Goal: Task Accomplishment & Management: Manage account settings

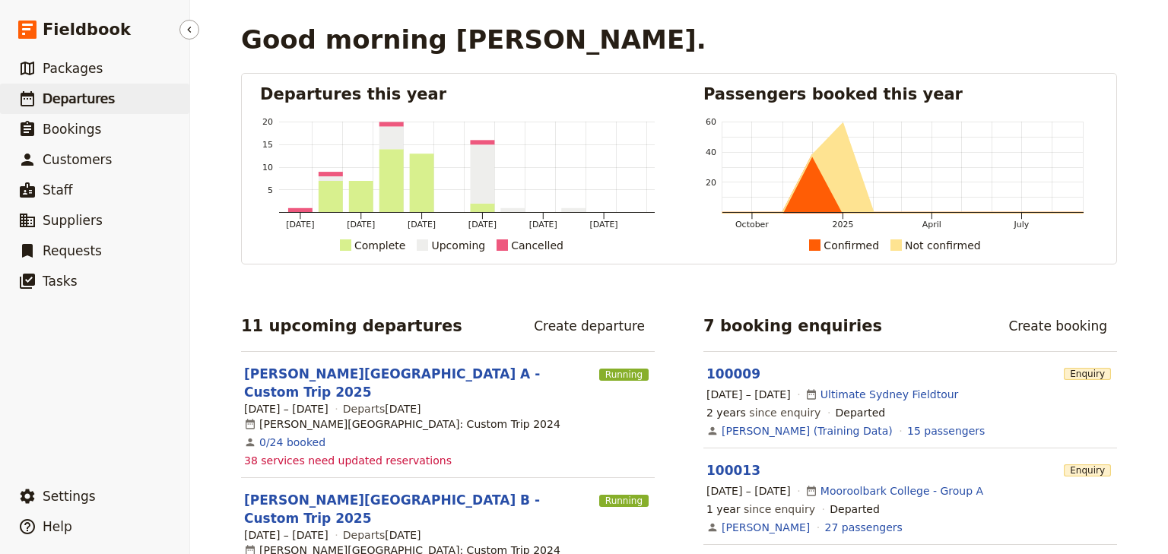
click at [88, 97] on span "Departures" at bounding box center [79, 98] width 72 height 15
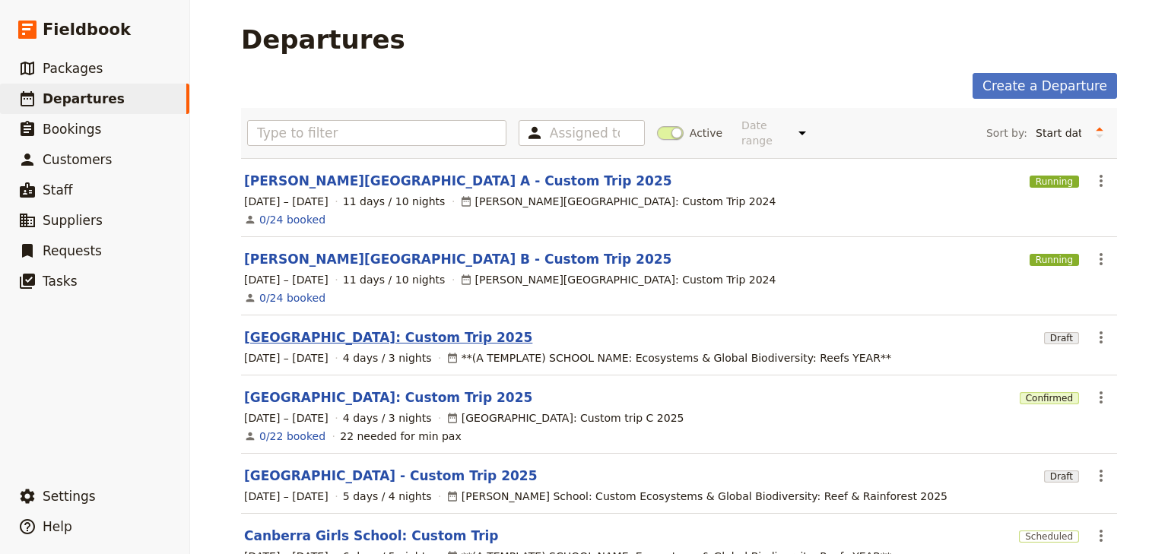
click at [408, 329] on link "[GEOGRAPHIC_DATA]: Custom Trip 2025" at bounding box center [388, 338] width 288 height 18
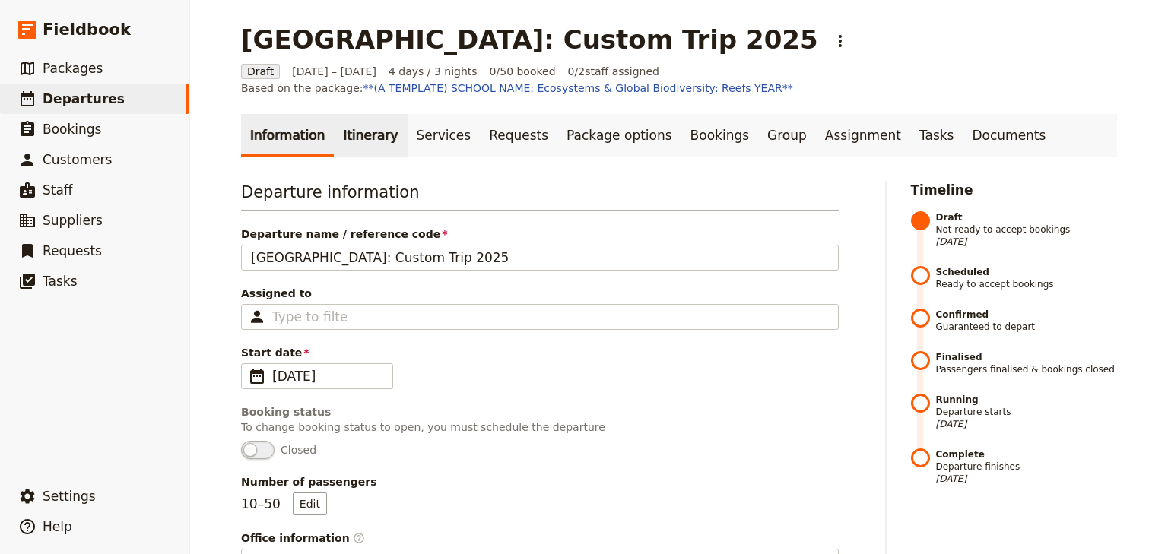
click at [353, 138] on link "Itinerary" at bounding box center [370, 135] width 73 height 43
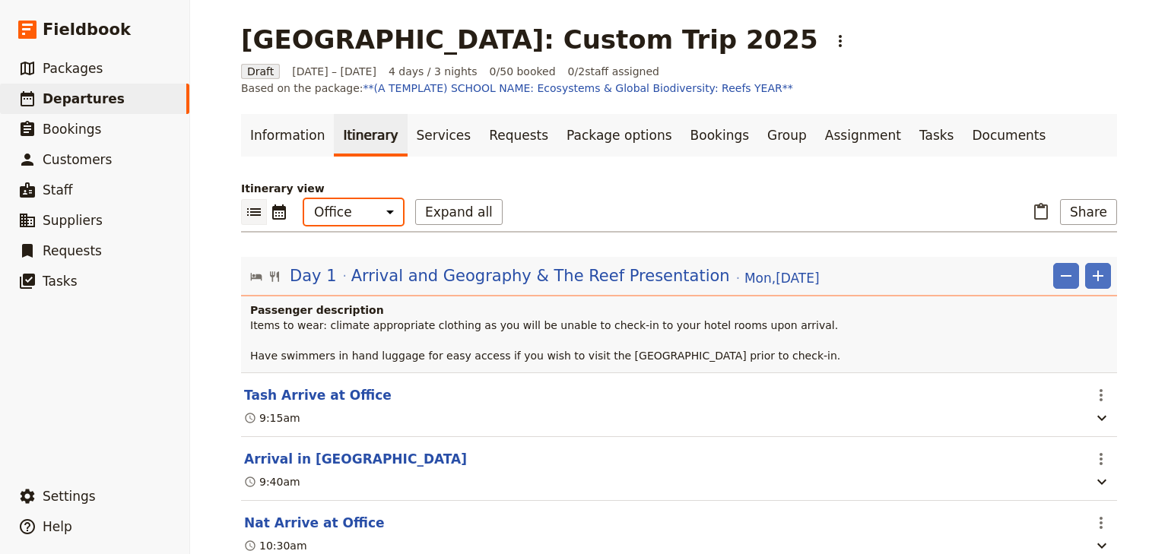
drag, startPoint x: 353, startPoint y: 210, endPoint x: 351, endPoint y: 222, distance: 12.4
click at [353, 210] on select "Office Guide Passenger Sales" at bounding box center [353, 212] width 99 height 26
select select "STAFF"
click at [304, 199] on select "Office Guide Passenger Sales" at bounding box center [353, 212] width 99 height 26
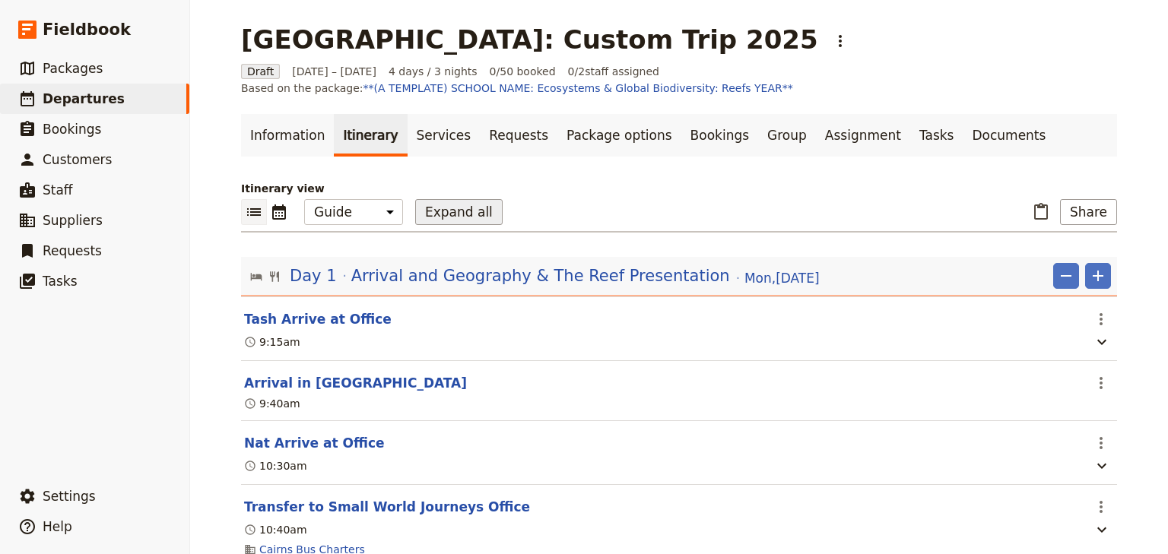
click at [441, 213] on button "Expand all" at bounding box center [458, 212] width 87 height 26
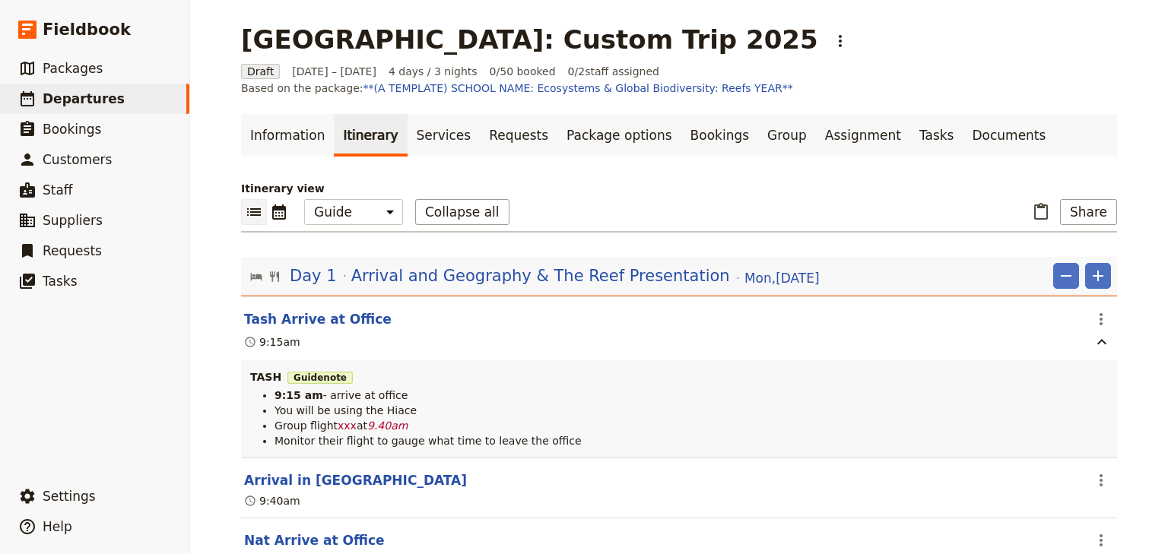
scroll to position [61, 0]
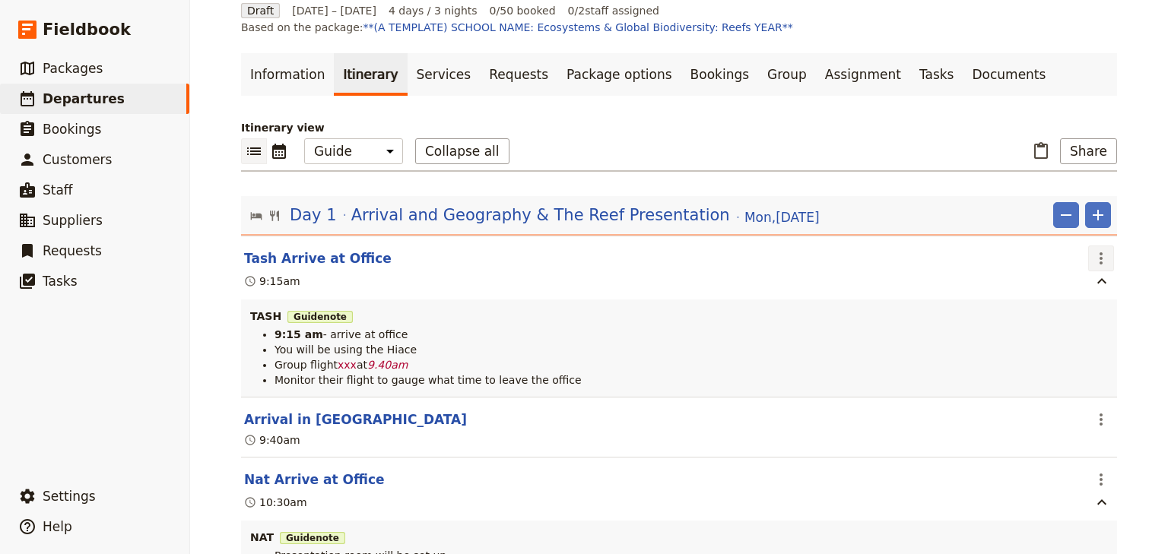
click at [1100, 257] on icon "Actions" at bounding box center [1101, 258] width 18 height 18
click at [1082, 292] on span "Edit this itinerary item" at bounding box center [1025, 290] width 119 height 15
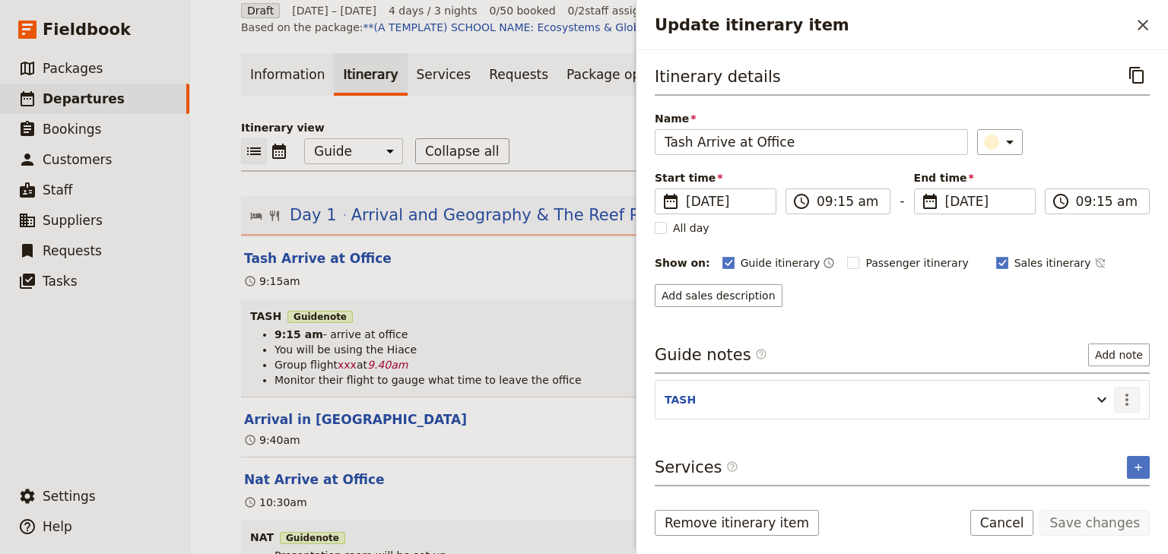
click at [1128, 395] on icon "Actions" at bounding box center [1126, 400] width 3 height 12
click at [1096, 427] on span "Edit note" at bounding box center [1083, 429] width 48 height 15
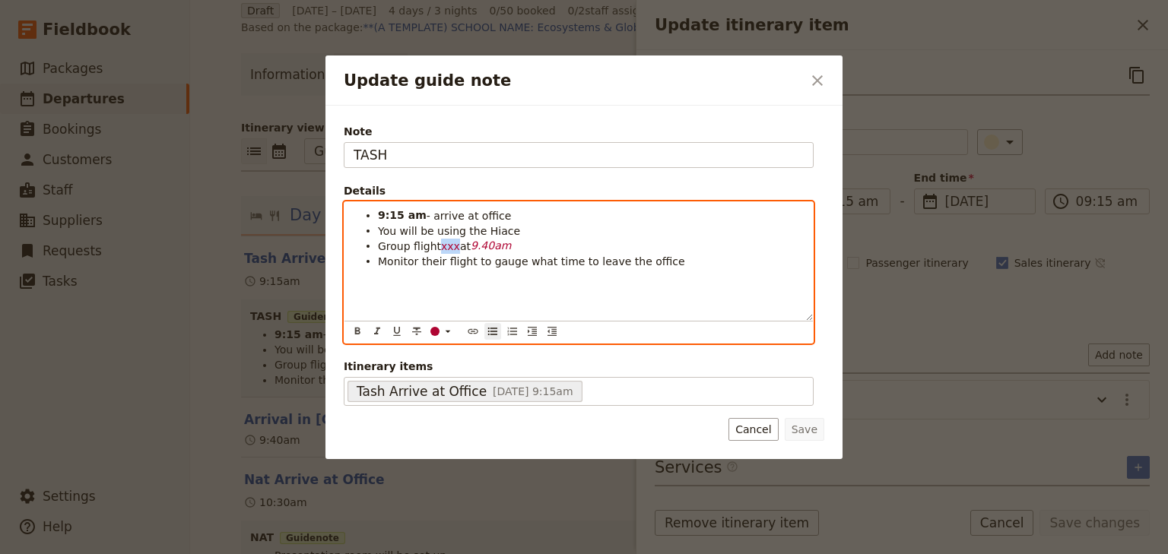
drag, startPoint x: 451, startPoint y: 245, endPoint x: 438, endPoint y: 245, distance: 12.9
click at [441, 245] on span "xxx" at bounding box center [450, 246] width 19 height 12
drag, startPoint x: 488, startPoint y: 246, endPoint x: 428, endPoint y: 246, distance: 60.1
click at [428, 246] on li "Group flight VA129 at 9.40am" at bounding box center [591, 245] width 426 height 15
click at [432, 331] on div "Update guide note" at bounding box center [434, 331] width 9 height 9
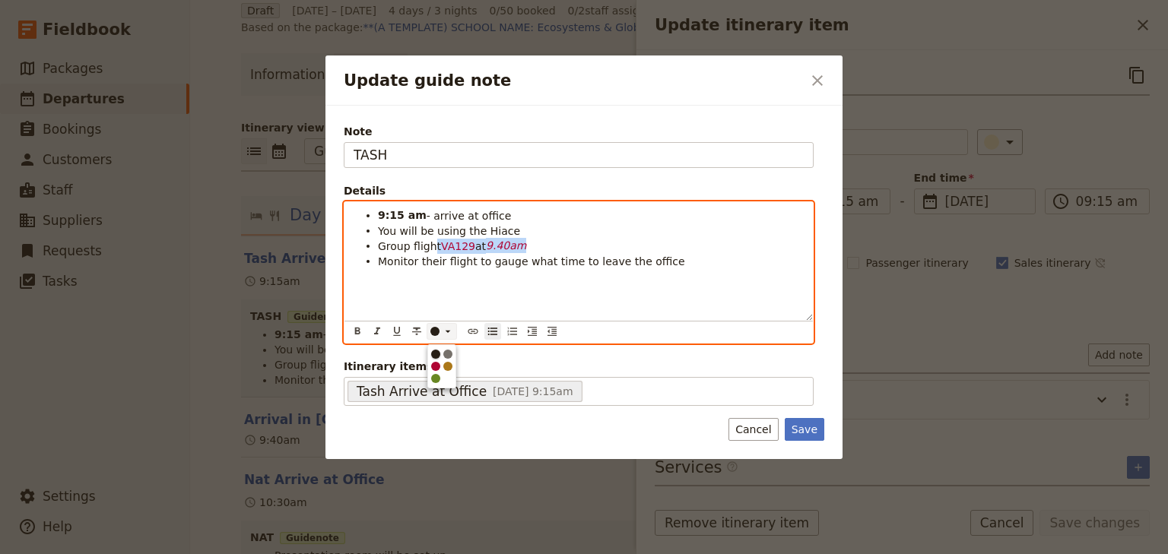
click at [432, 351] on div "button" at bounding box center [435, 354] width 9 height 9
click at [376, 328] on icon "Format italic" at bounding box center [377, 331] width 12 height 12
click at [516, 294] on div "9:15 am - arrive at office You will be using the Hiace Group flight VA129 at 9.…" at bounding box center [578, 261] width 468 height 119
drag, startPoint x: 517, startPoint y: 246, endPoint x: 481, endPoint y: 246, distance: 35.7
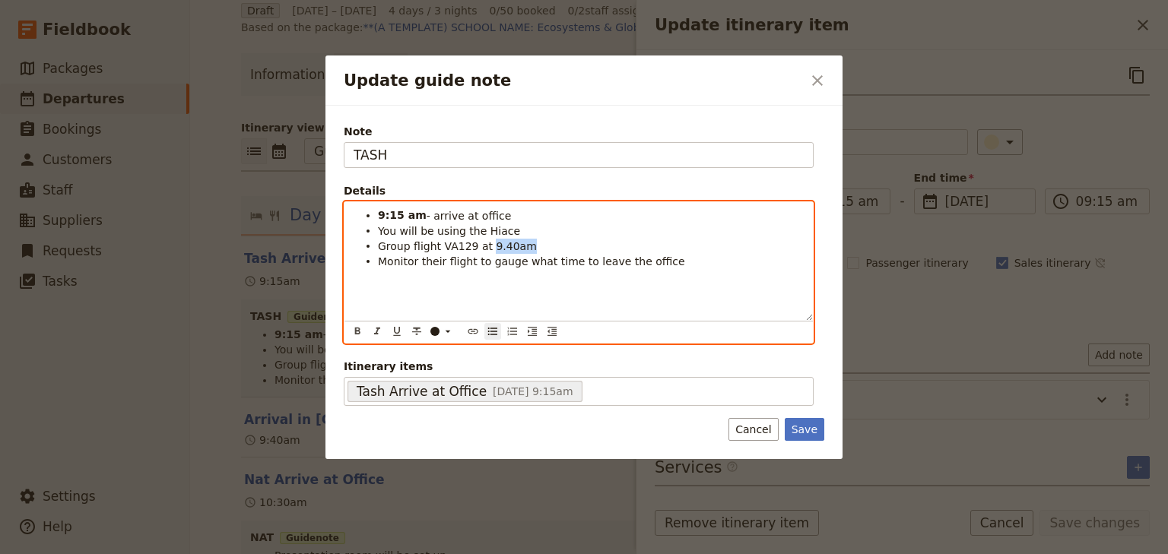
click at [481, 246] on li "Group flight VA129 at 9.40am" at bounding box center [591, 245] width 426 height 15
click at [351, 327] on icon "Format bold" at bounding box center [357, 331] width 12 height 12
click at [483, 307] on div "9:15 am - arrive at office You will be using the Hiace Group flight VA129 at 9.…" at bounding box center [578, 261] width 468 height 119
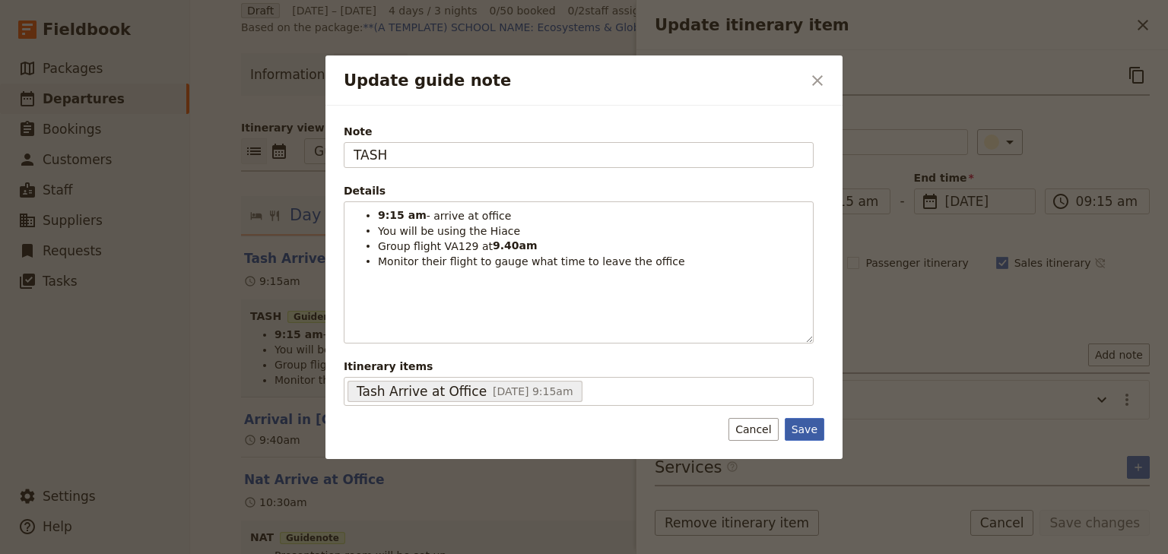
click at [802, 430] on button "Save" at bounding box center [805, 429] width 40 height 23
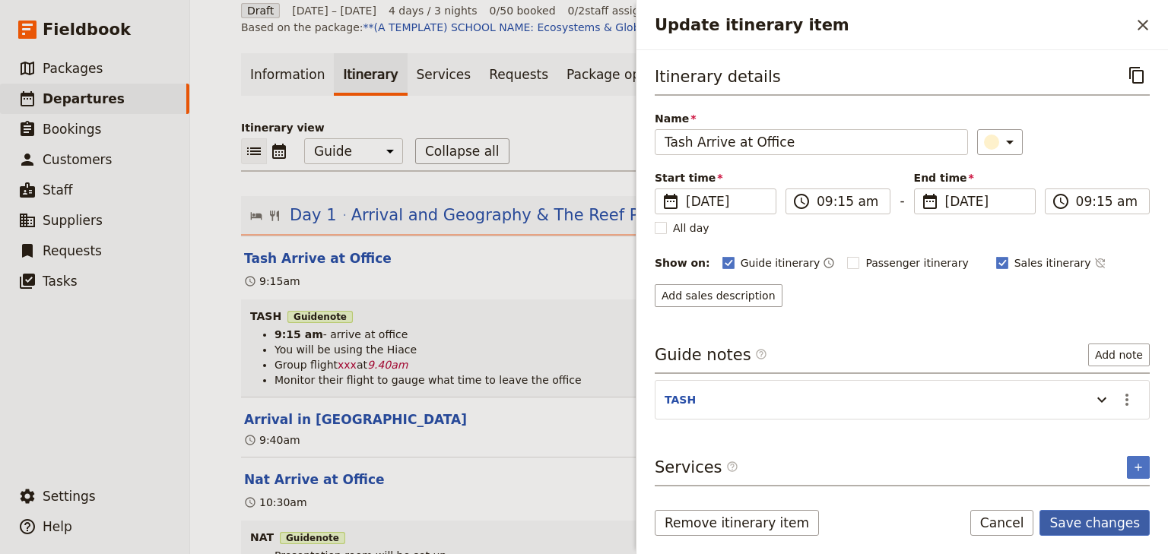
click at [1110, 519] on button "Save changes" at bounding box center [1095, 523] width 110 height 26
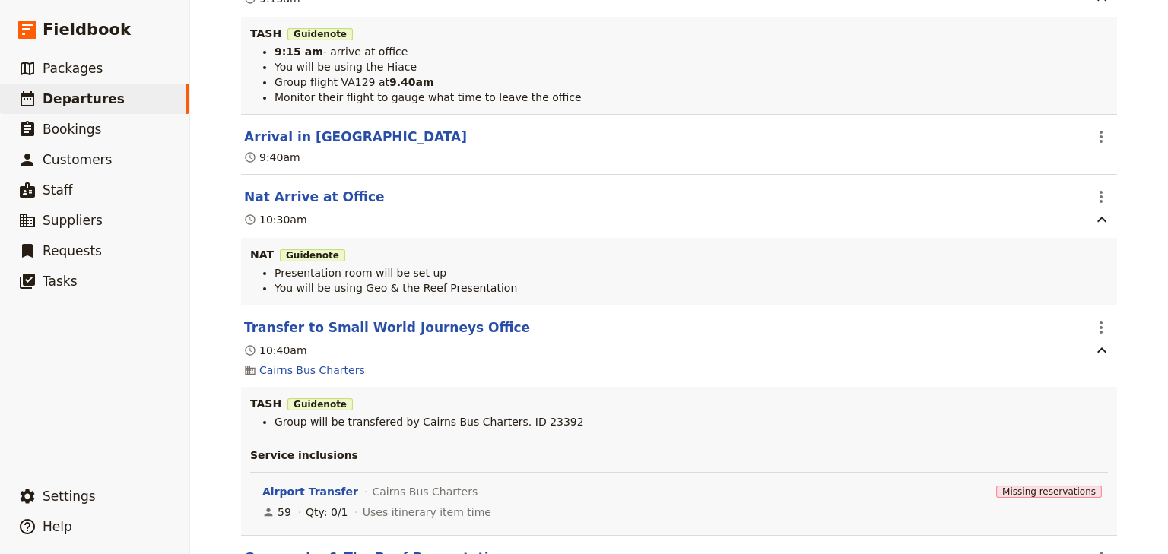
scroll to position [365, 0]
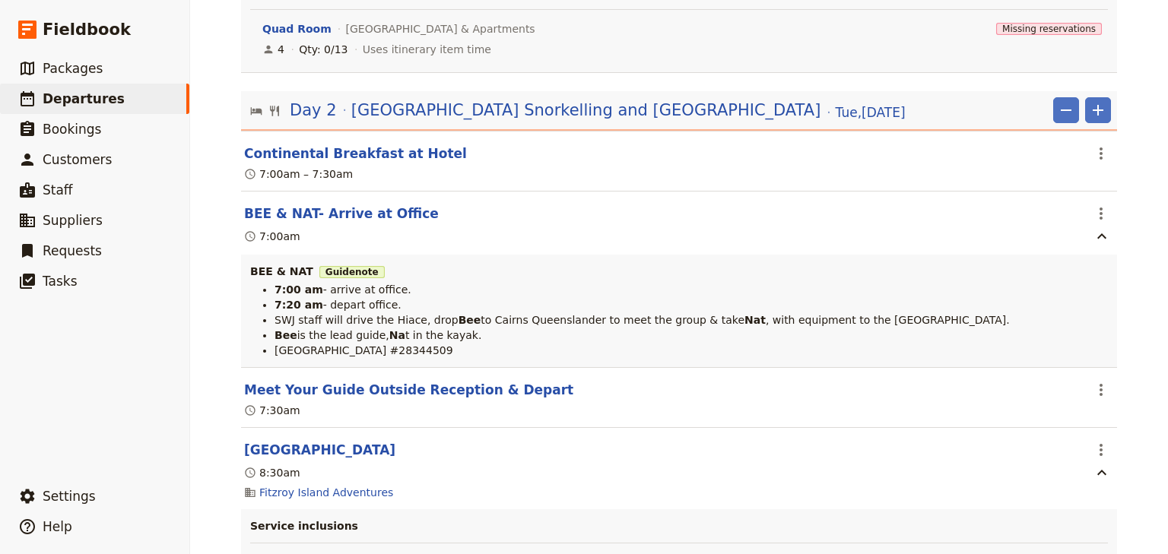
scroll to position [2008, 0]
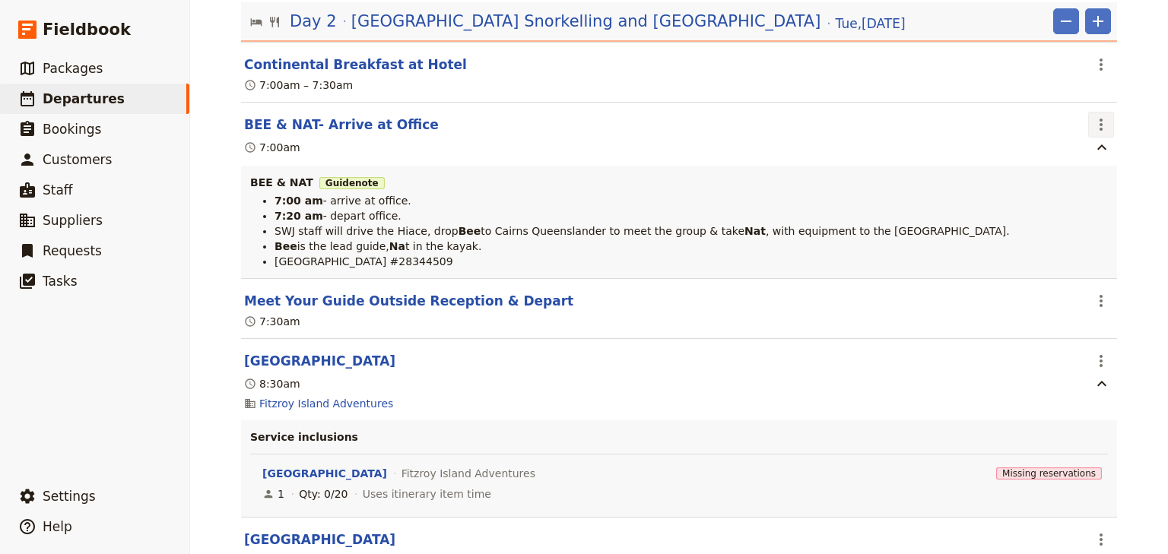
click at [1104, 126] on icon "Actions" at bounding box center [1101, 125] width 18 height 18
click at [1082, 158] on span "Edit this itinerary item" at bounding box center [1025, 158] width 119 height 15
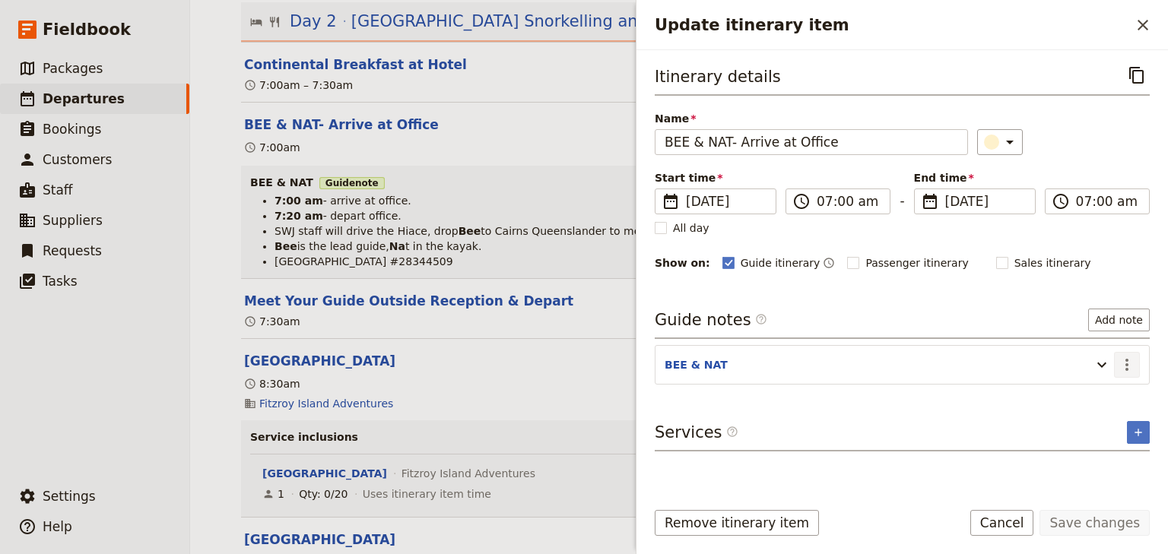
click at [1128, 359] on icon "Actions" at bounding box center [1127, 365] width 18 height 18
click at [1113, 389] on span "Edit note" at bounding box center [1094, 395] width 71 height 15
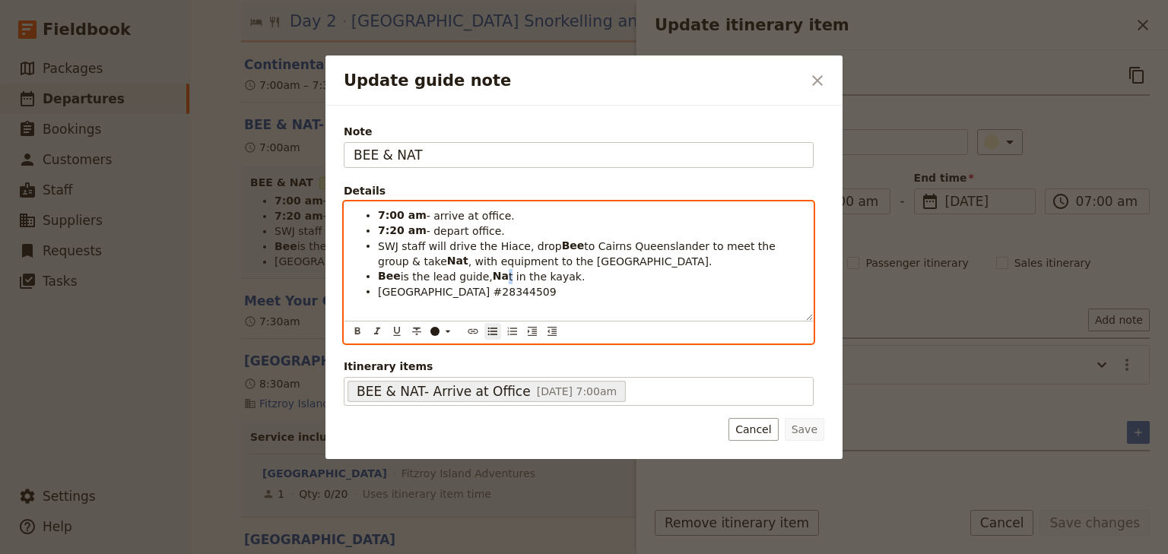
click at [509, 277] on span "t in the kayak." at bounding box center [547, 277] width 76 height 12
click at [359, 329] on icon "Format bold" at bounding box center [357, 331] width 5 height 7
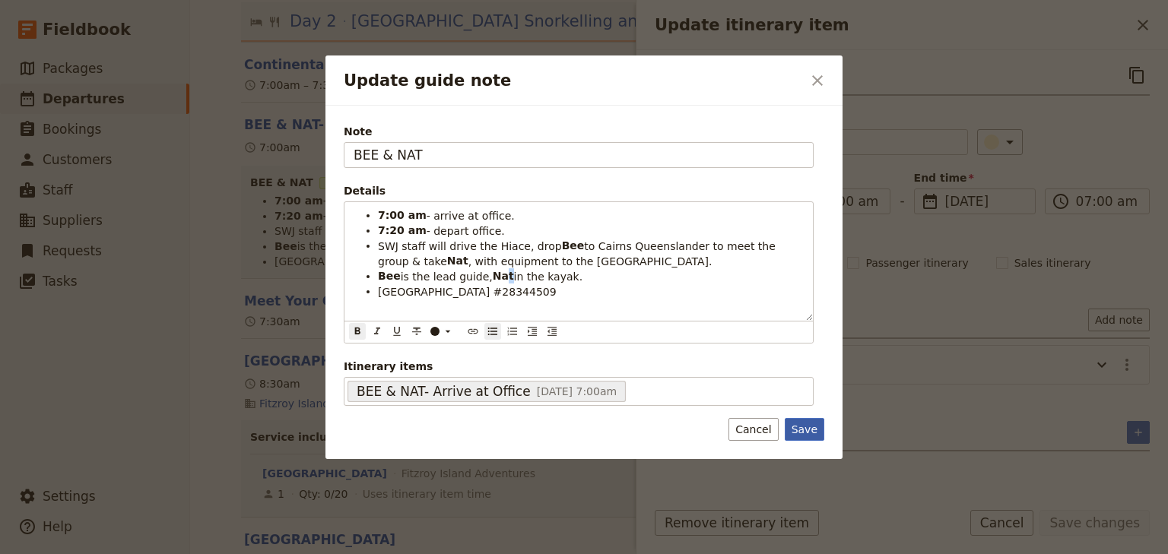
click at [805, 429] on button "Save" at bounding box center [805, 429] width 40 height 23
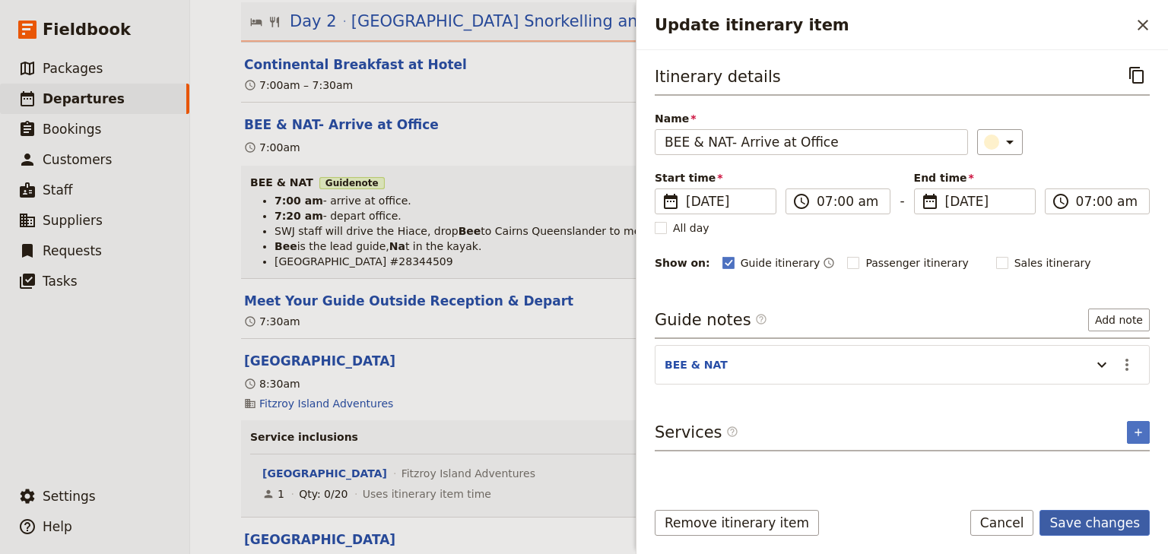
click at [1093, 527] on button "Save changes" at bounding box center [1095, 523] width 110 height 26
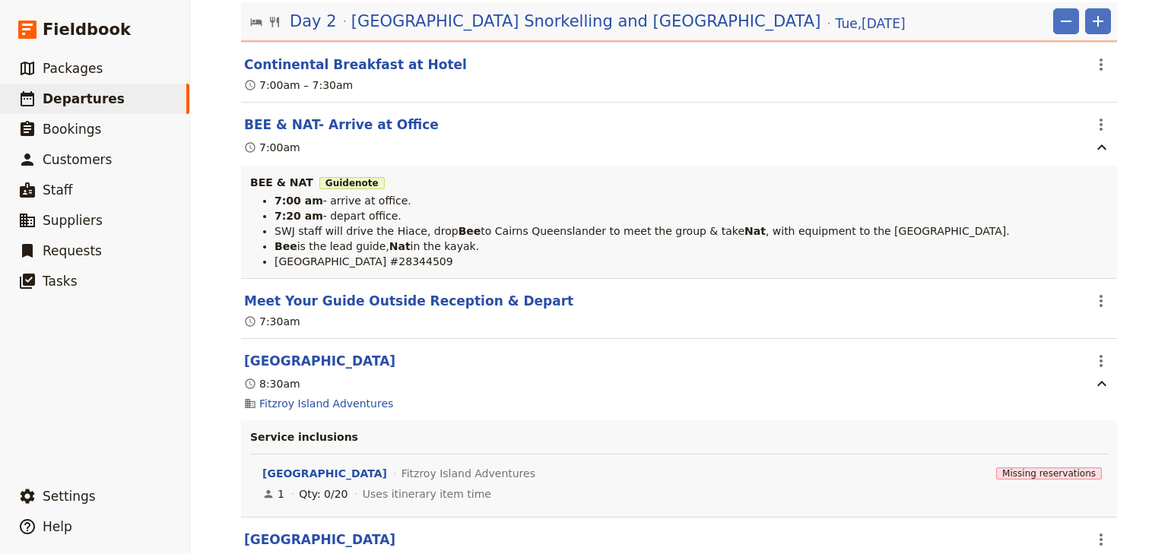
click at [1135, 301] on div "Alamanda College: Custom Trip 2025 ​ Draft 15 – 18 Sep 2025 4 days / 3 nights 0…" at bounding box center [679, 277] width 978 height 554
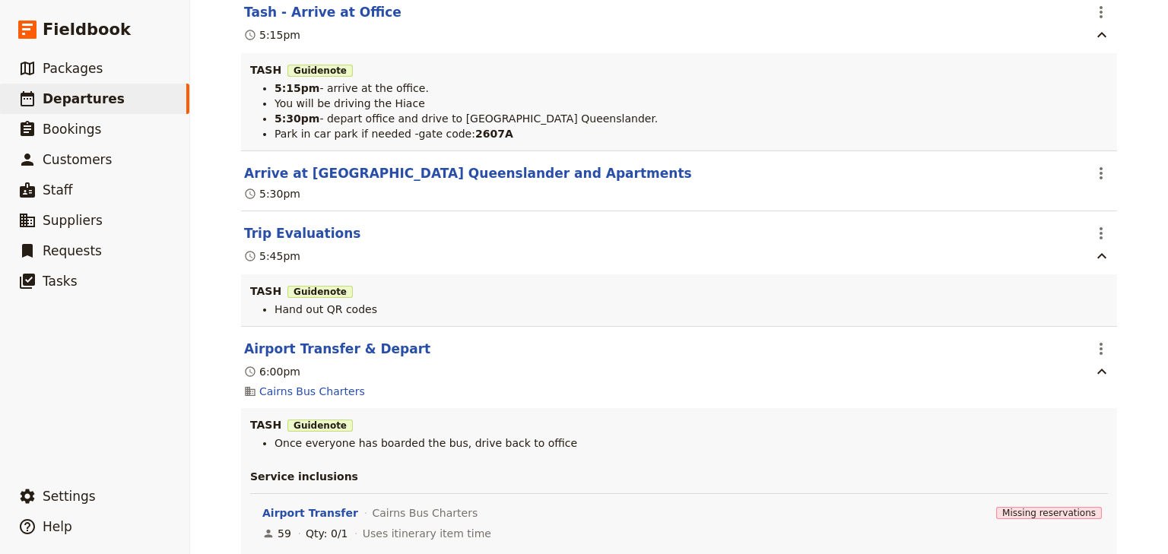
scroll to position [4372, 0]
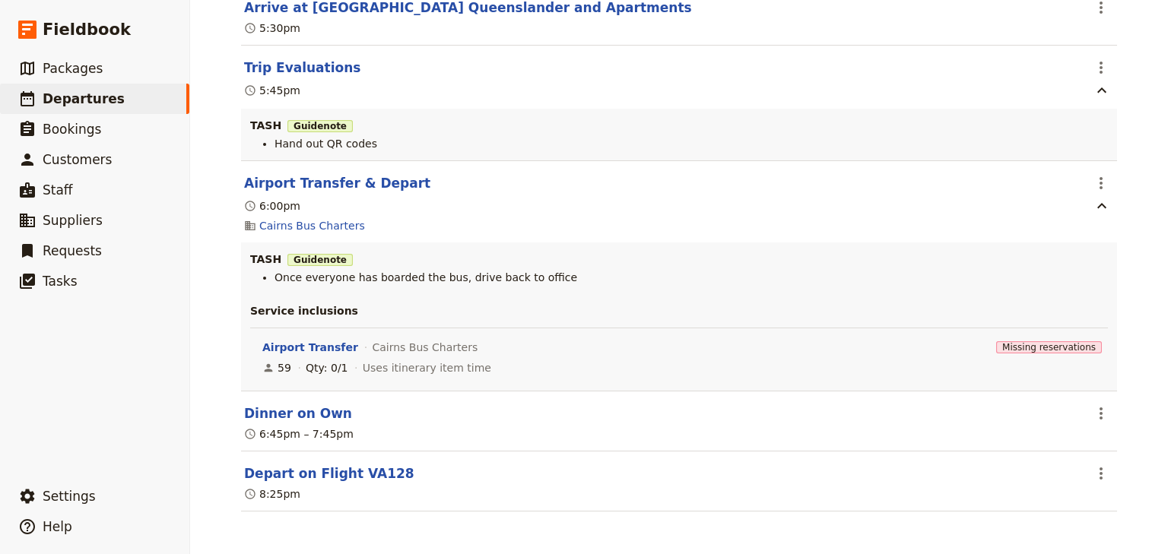
drag, startPoint x: 1153, startPoint y: 359, endPoint x: 1134, endPoint y: 357, distance: 19.1
click at [1153, 363] on div "Alamanda College: Custom Trip 2025 ​ Draft 15 – 18 Sep 2025 4 days / 3 nights 0…" at bounding box center [679, 277] width 978 height 554
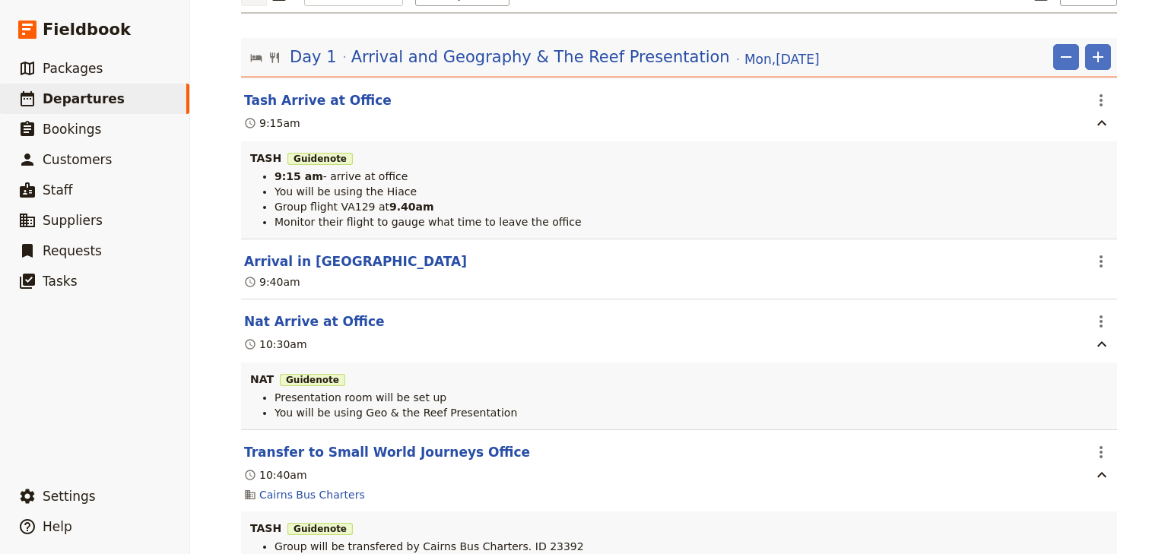
scroll to position [0, 0]
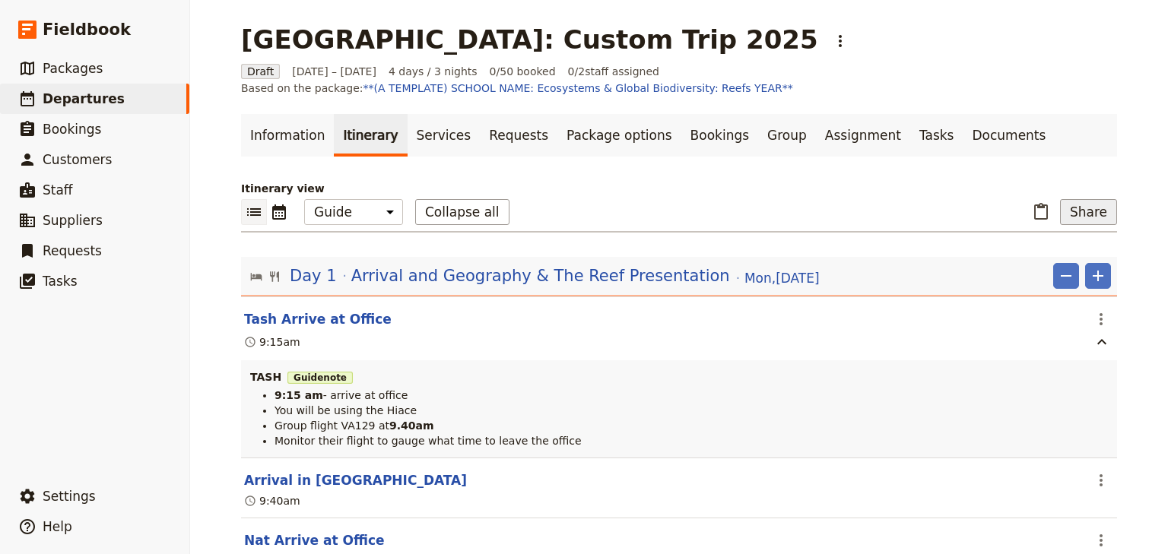
click at [1092, 214] on button "Share" at bounding box center [1088, 212] width 57 height 26
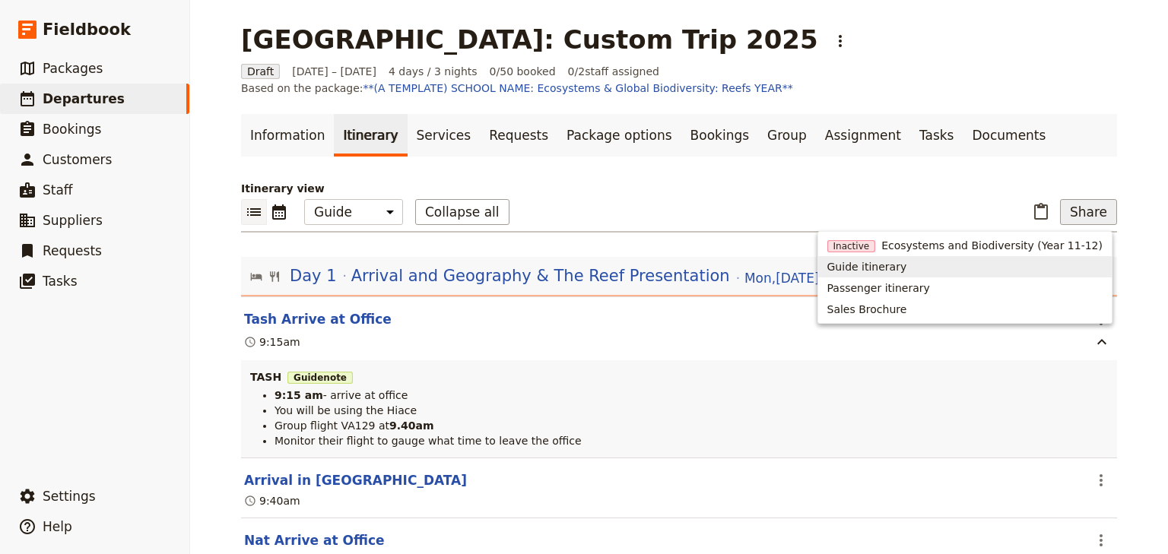
click at [932, 270] on span "Guide itinerary" at bounding box center [964, 266] width 275 height 15
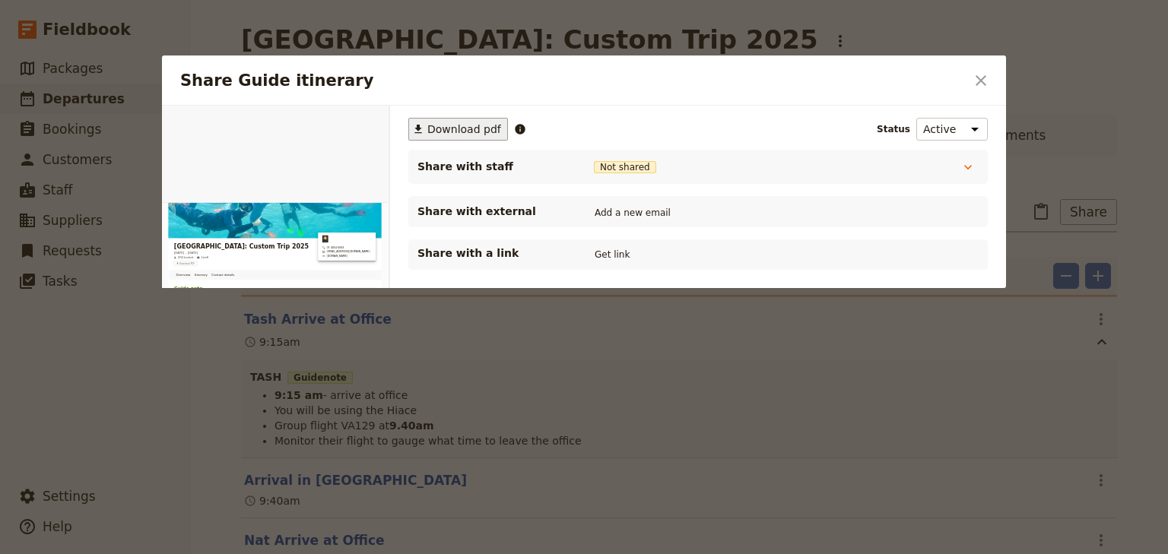
click at [465, 122] on span "Download pdf" at bounding box center [464, 129] width 74 height 15
click at [980, 75] on icon "Close dialog" at bounding box center [981, 80] width 18 height 18
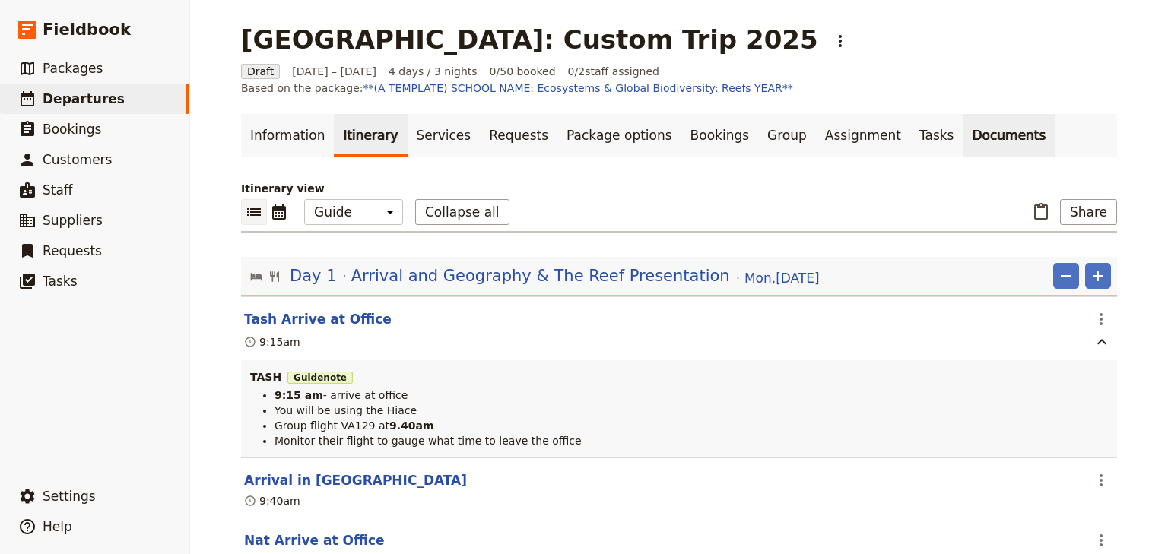
click at [963, 144] on link "Documents" at bounding box center [1009, 135] width 92 height 43
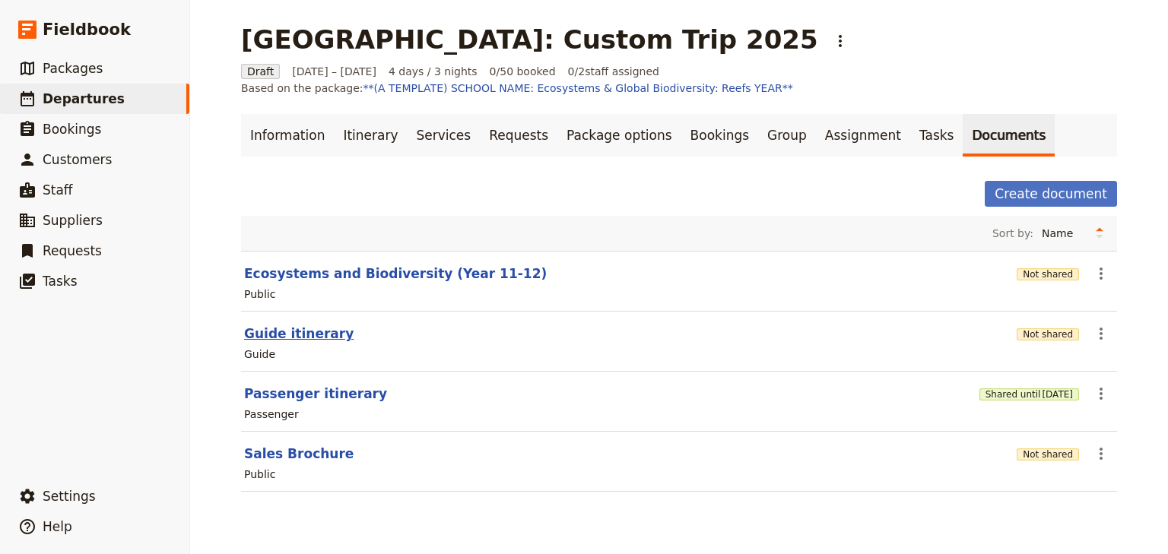
click at [313, 334] on button "Guide itinerary" at bounding box center [299, 334] width 110 height 18
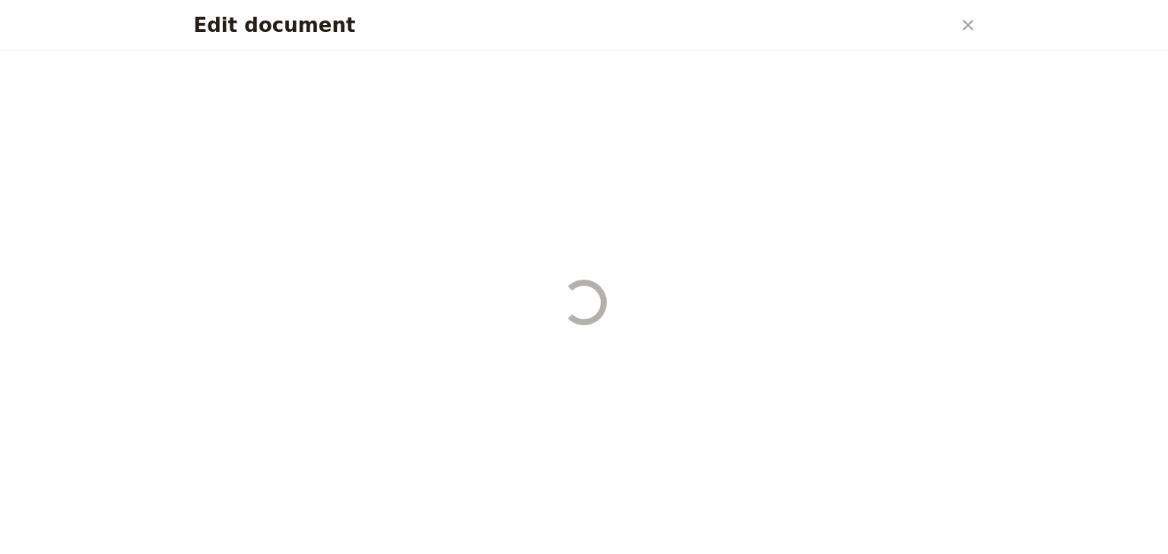
select select "STAFF"
select select "RUN_SHEET"
select select "DEFAULT"
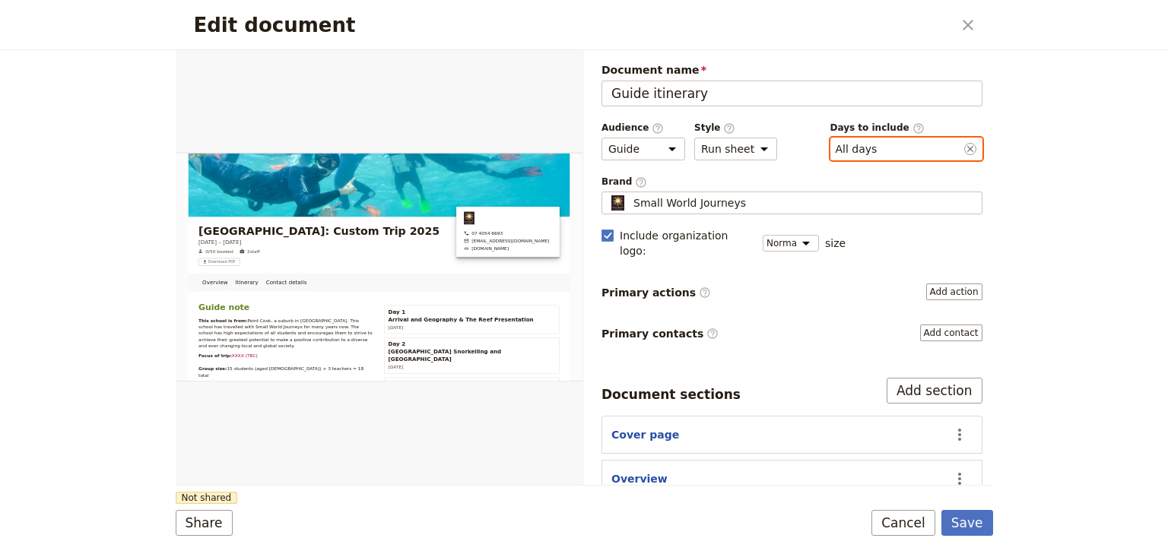
click at [855, 149] on button "​ All days" at bounding box center [857, 148] width 42 height 15
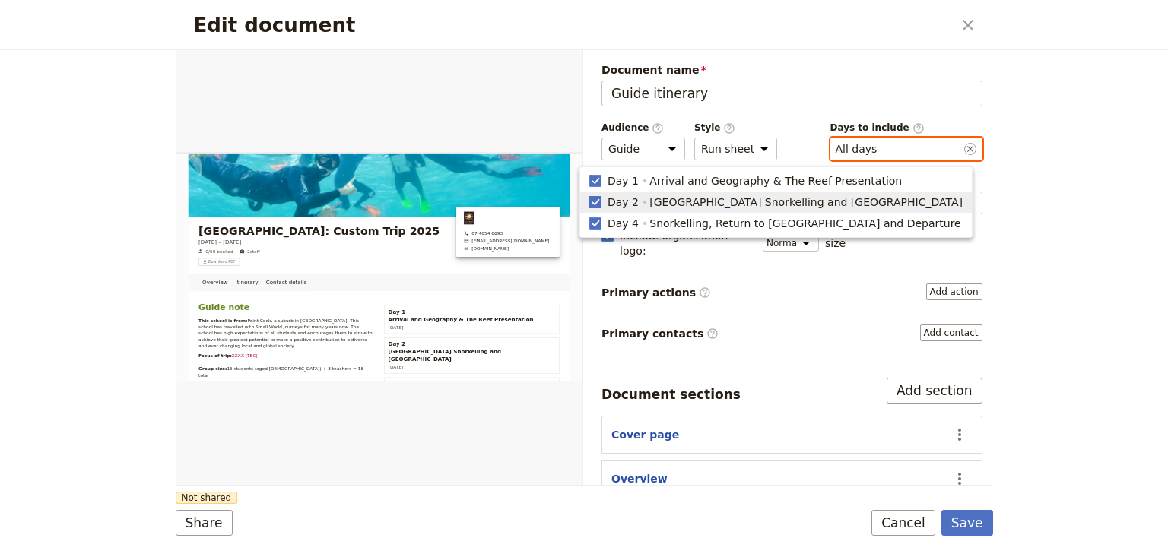
click at [599, 203] on polygon "button" at bounding box center [596, 201] width 8 height 8
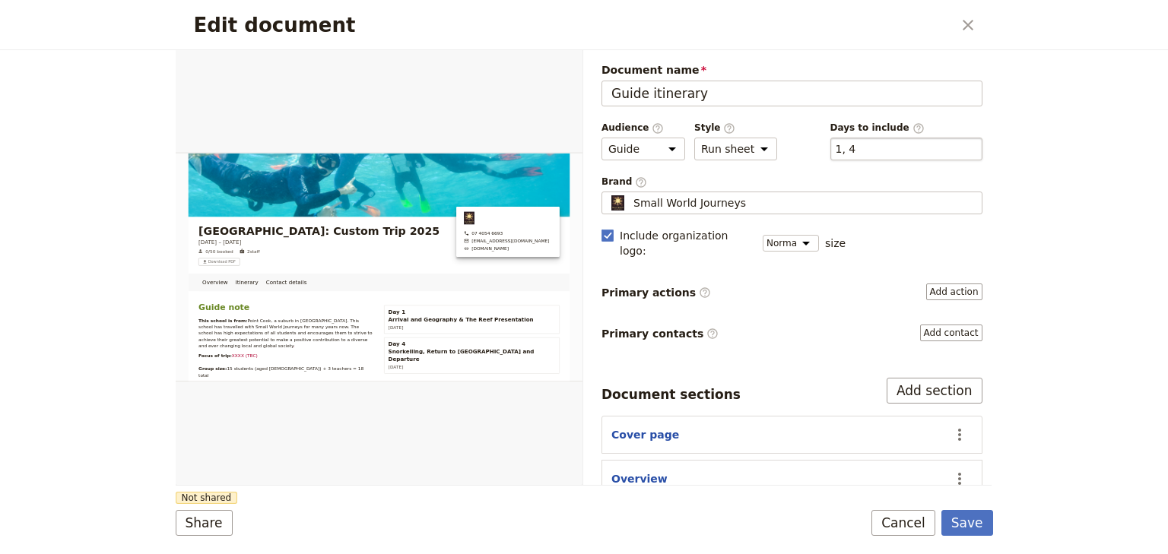
click at [862, 149] on div "​ 1, 4 1, 4" at bounding box center [906, 149] width 152 height 23
click at [856, 149] on button "​ 1, 4" at bounding box center [846, 148] width 21 height 15
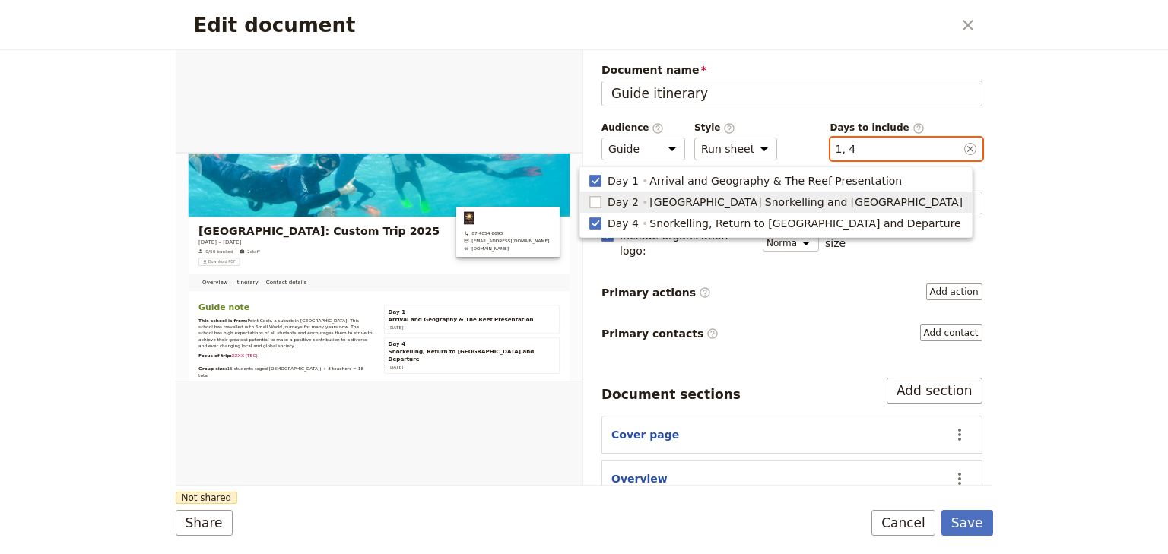
click at [601, 200] on rect "button" at bounding box center [594, 201] width 11 height 11
type input "1, 2, 4"
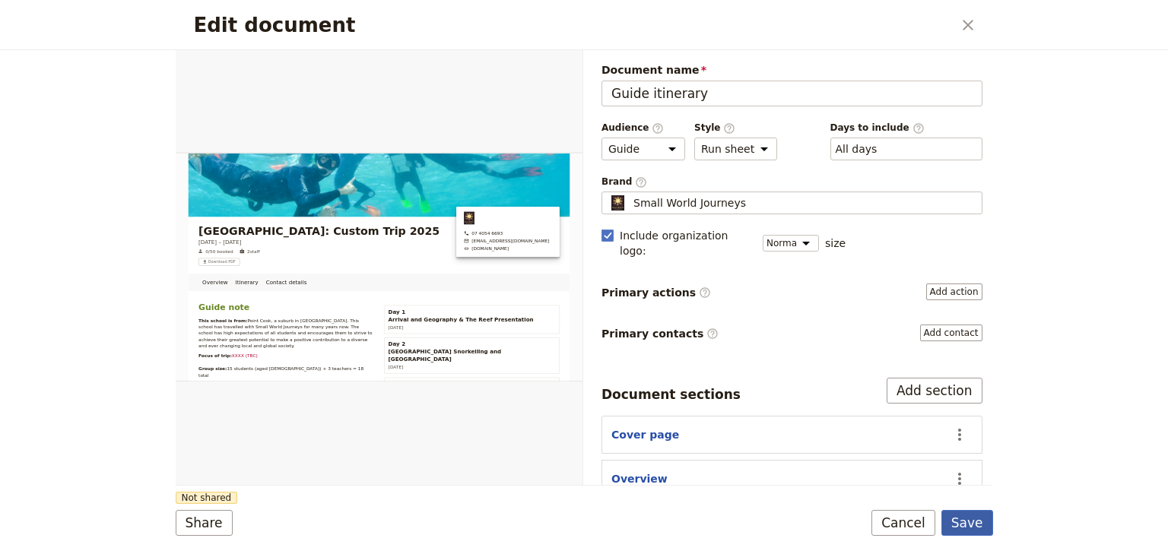
click at [973, 528] on button "Save" at bounding box center [967, 523] width 52 height 26
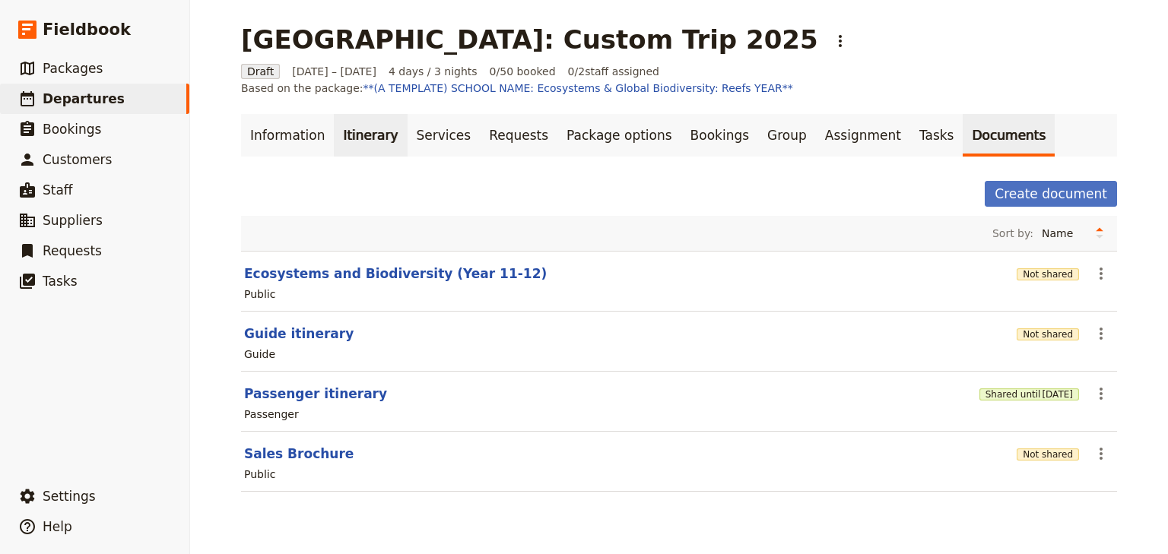
click at [353, 136] on link "Itinerary" at bounding box center [370, 135] width 73 height 43
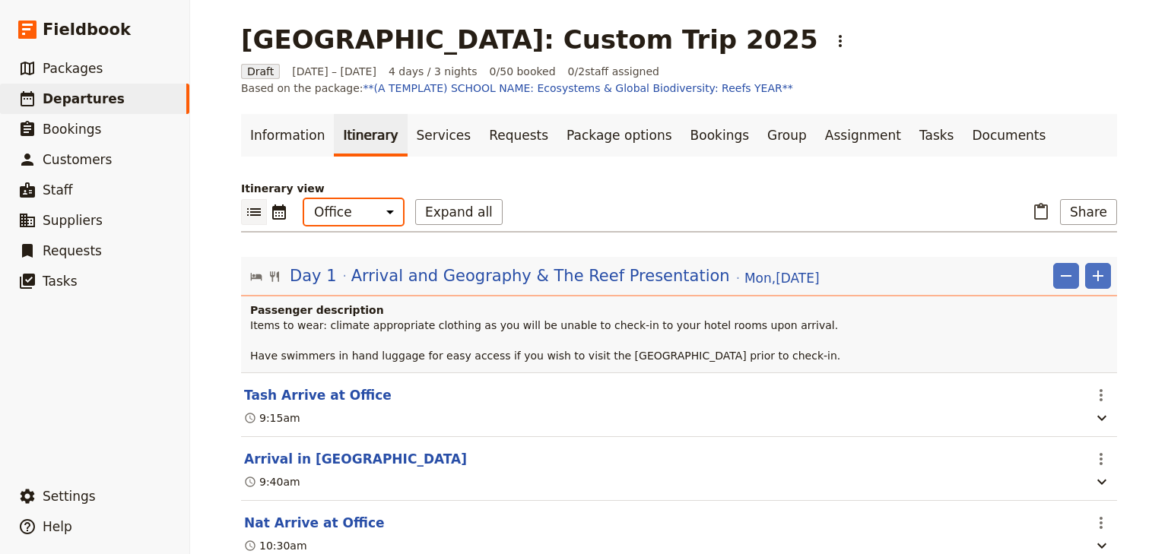
click at [362, 207] on select "Office Guide Passenger Sales" at bounding box center [353, 212] width 99 height 26
select select "STAFF"
click at [304, 199] on select "Office Guide Passenger Sales" at bounding box center [353, 212] width 99 height 26
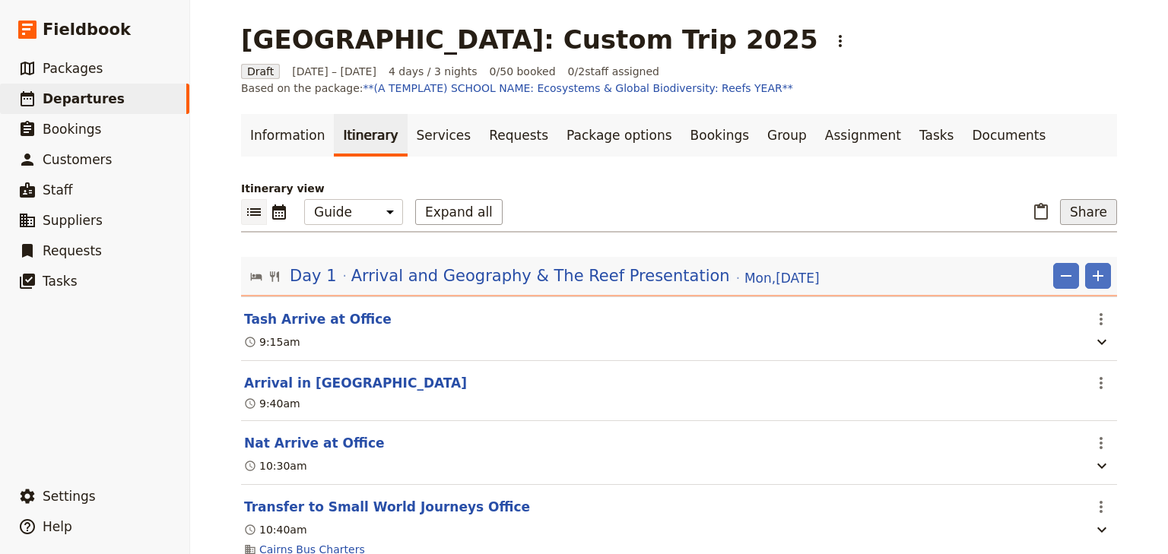
click at [1084, 213] on button "Share" at bounding box center [1088, 212] width 57 height 26
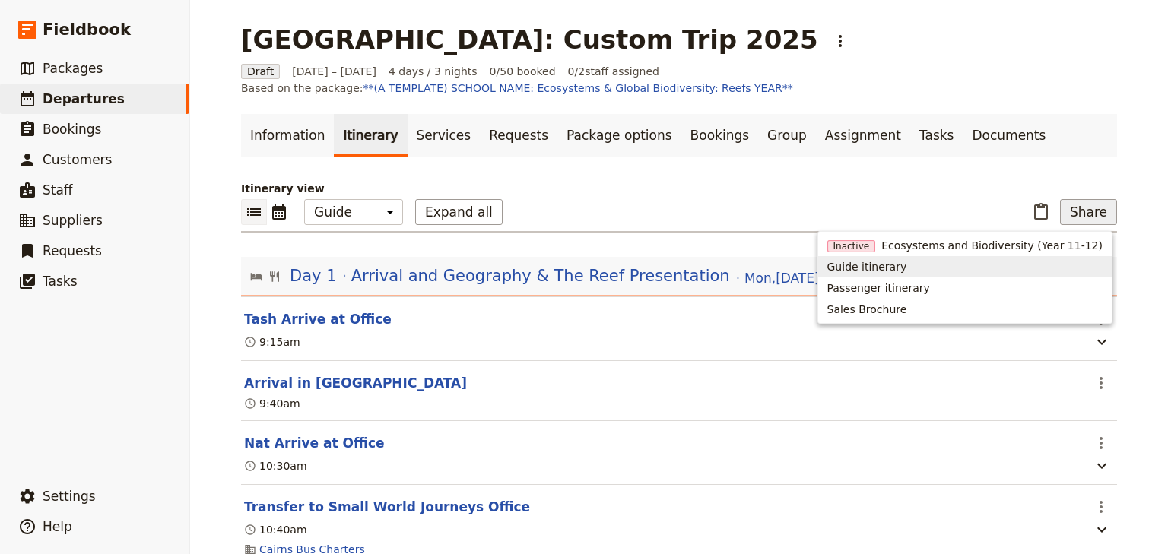
click at [882, 271] on span "Guide itinerary" at bounding box center [867, 266] width 80 height 15
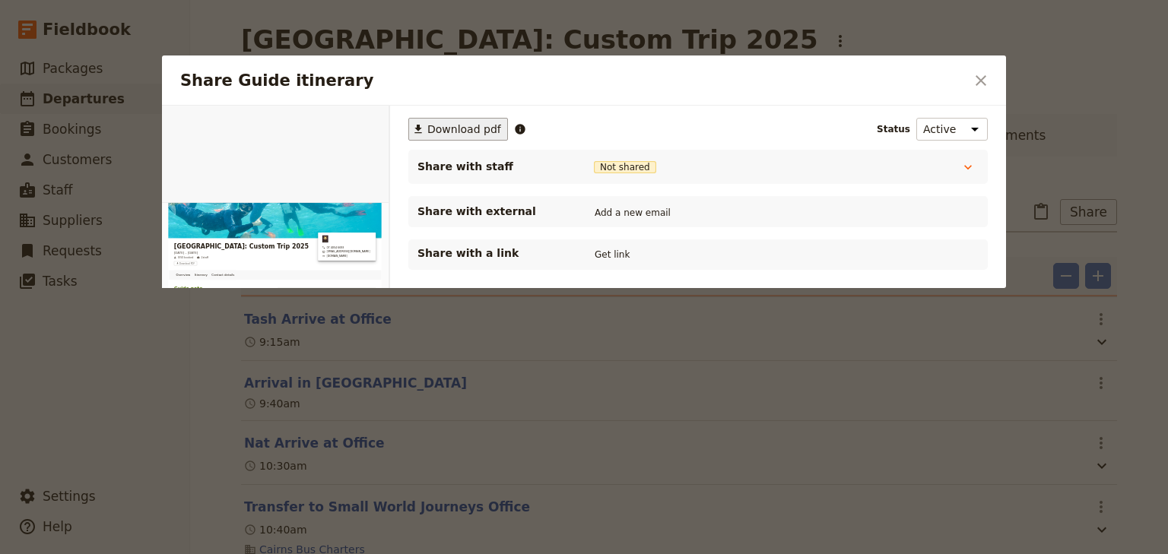
click at [462, 131] on span "Download pdf" at bounding box center [464, 129] width 74 height 15
click at [979, 82] on icon "Close dialog" at bounding box center [981, 80] width 11 height 11
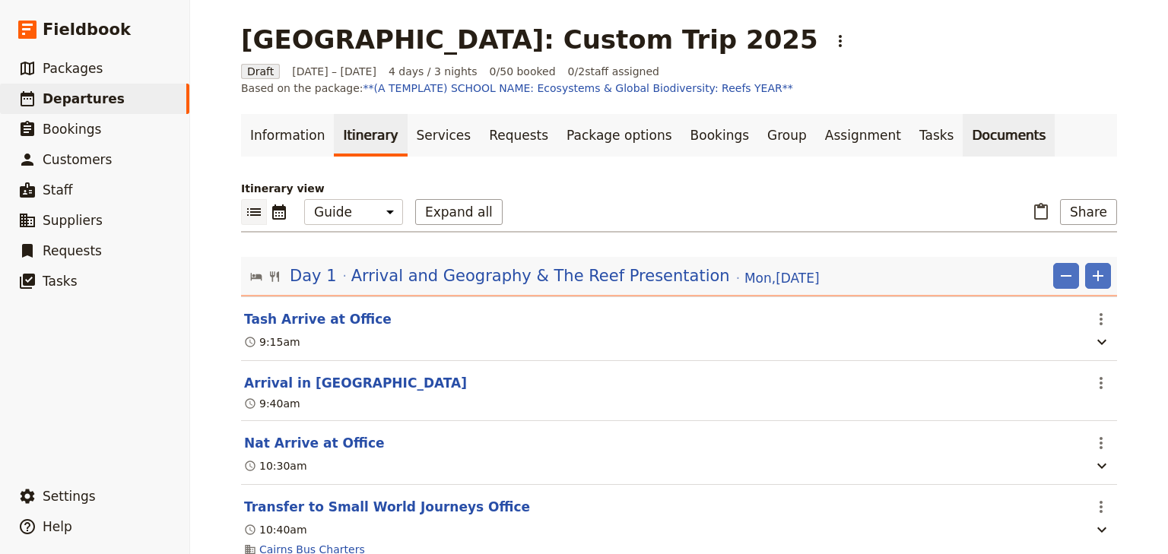
click at [963, 140] on link "Documents" at bounding box center [1009, 135] width 92 height 43
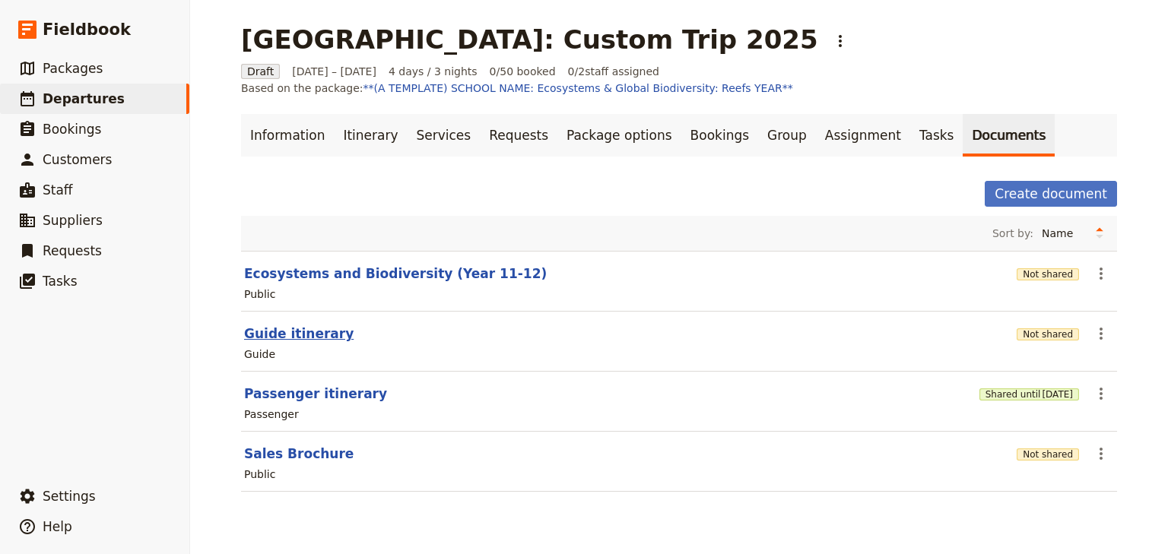
click at [297, 329] on button "Guide itinerary" at bounding box center [299, 334] width 110 height 18
select select "STAFF"
select select "RUN_SHEET"
select select "DEFAULT"
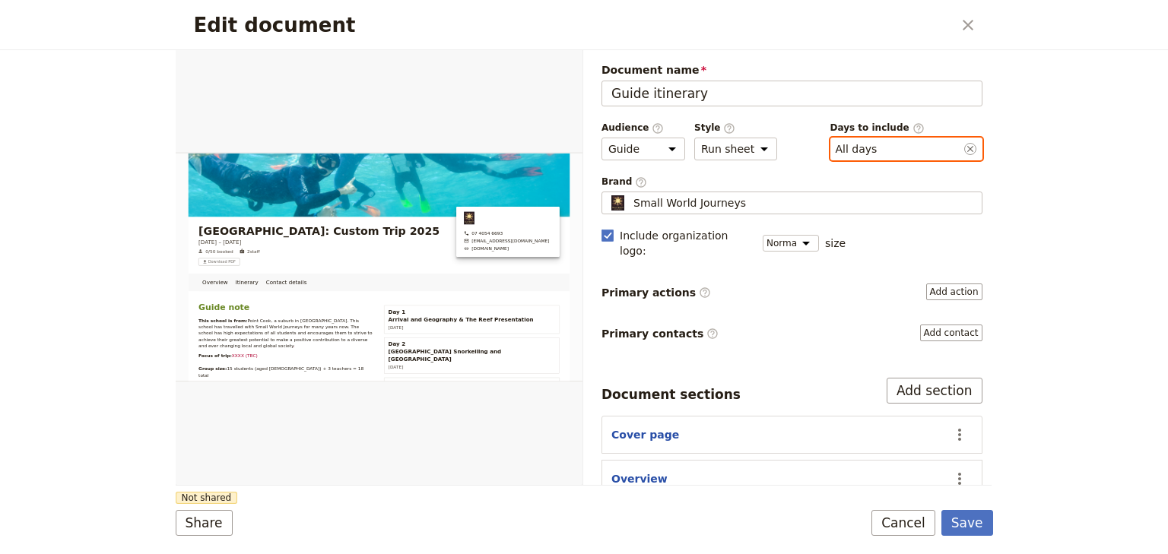
click at [852, 143] on button "​ All days" at bounding box center [857, 148] width 42 height 15
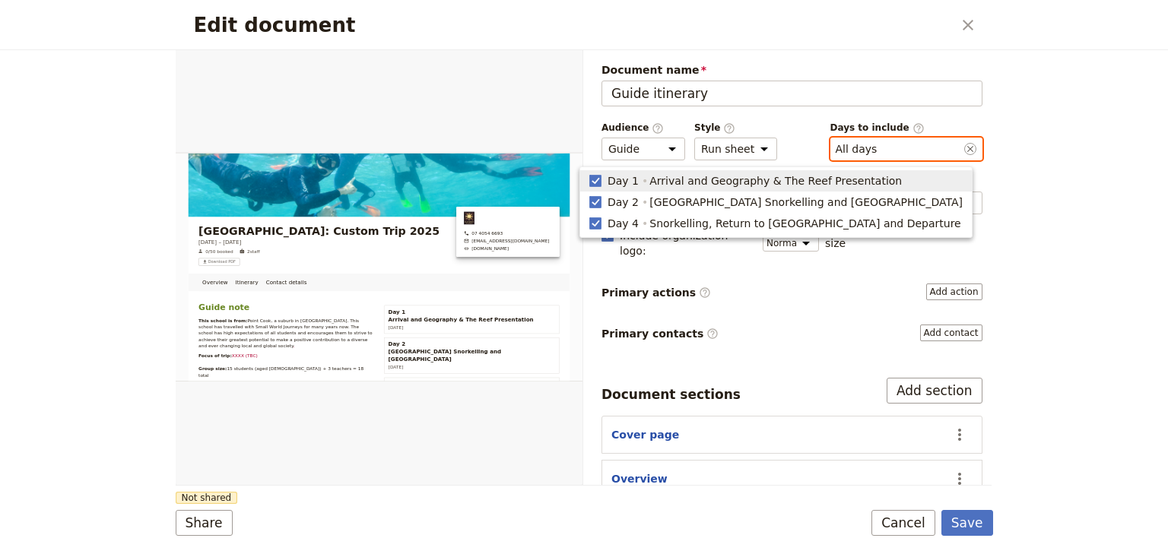
click at [752, 185] on span "Arrival and Geography & The Reef Presentation" at bounding box center [775, 180] width 252 height 15
type input "2, 4"
checkbox input "false"
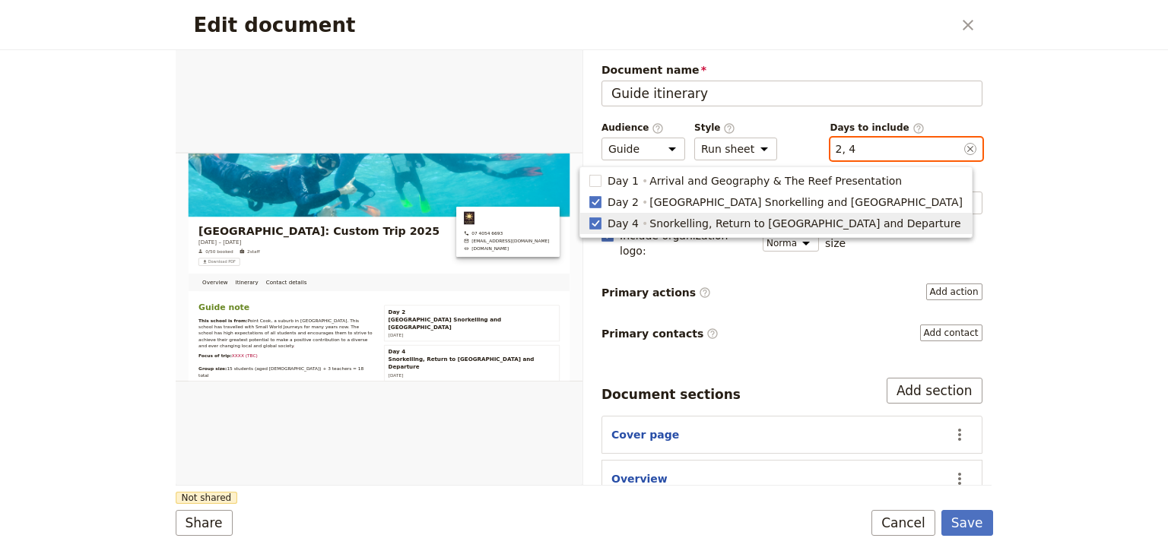
click at [737, 216] on span "Snorkelling, Return to Cairns and Departure" at bounding box center [805, 223] width 312 height 15
type input "2"
checkbox input "false"
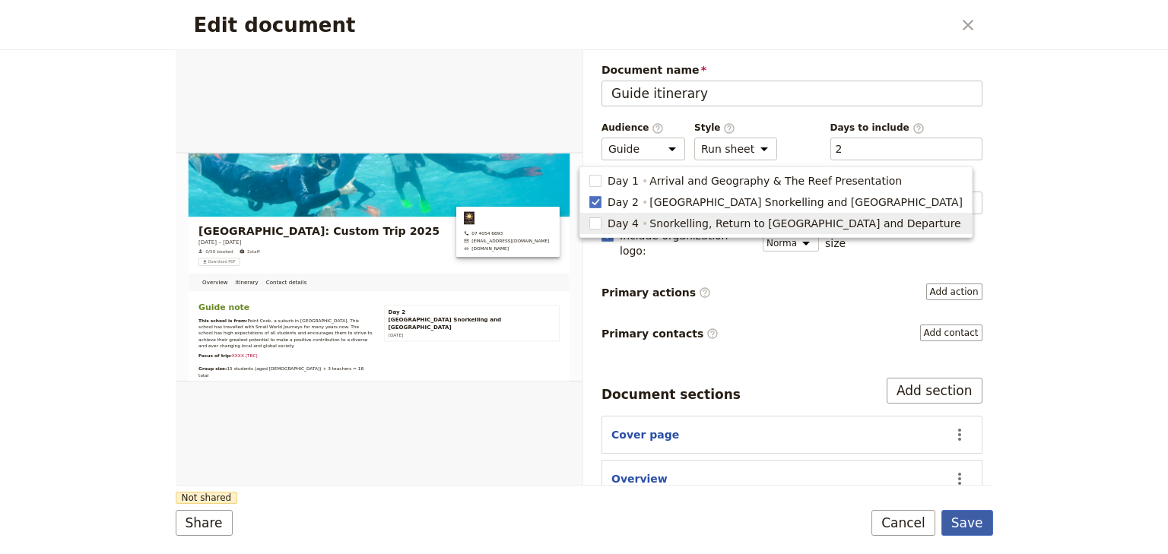
click at [971, 521] on button "Save" at bounding box center [967, 523] width 52 height 26
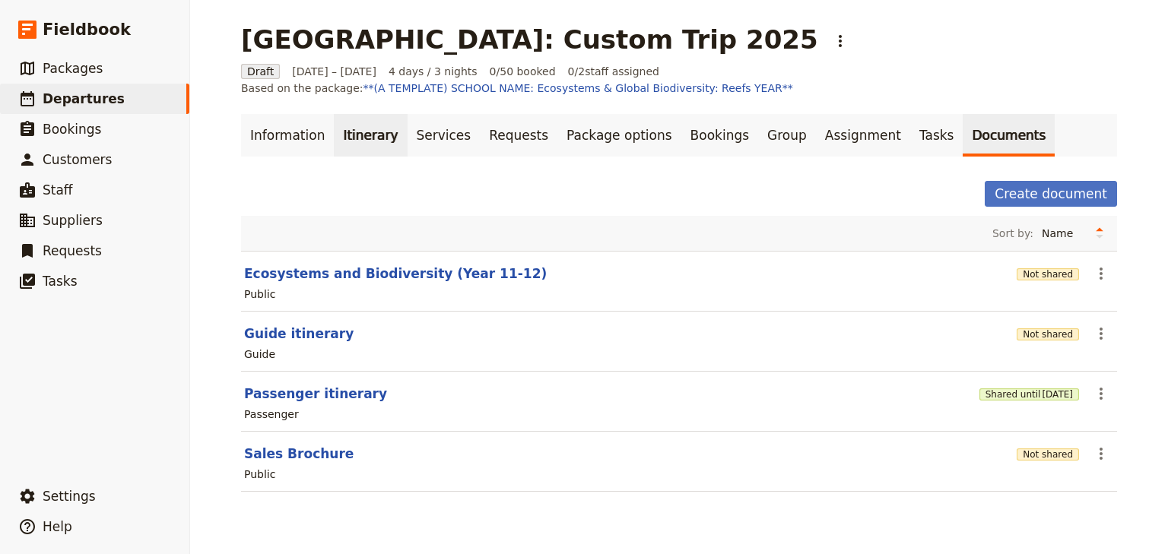
click at [348, 136] on link "Itinerary" at bounding box center [370, 135] width 73 height 43
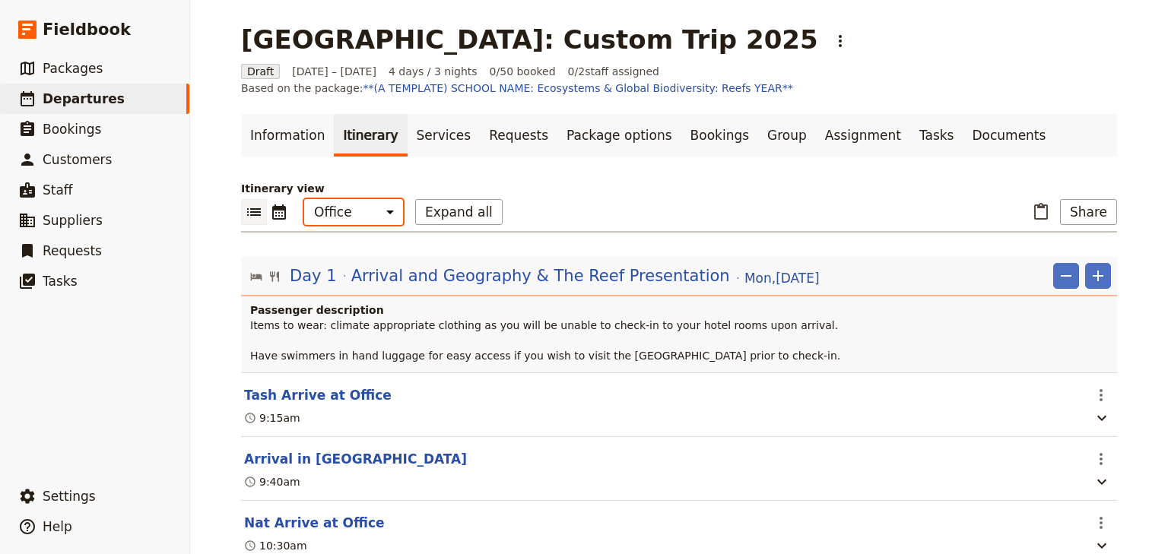
click at [360, 210] on select "Office Guide Passenger Sales" at bounding box center [353, 212] width 99 height 26
select select "STAFF"
click at [304, 199] on select "Office Guide Passenger Sales" at bounding box center [353, 212] width 99 height 26
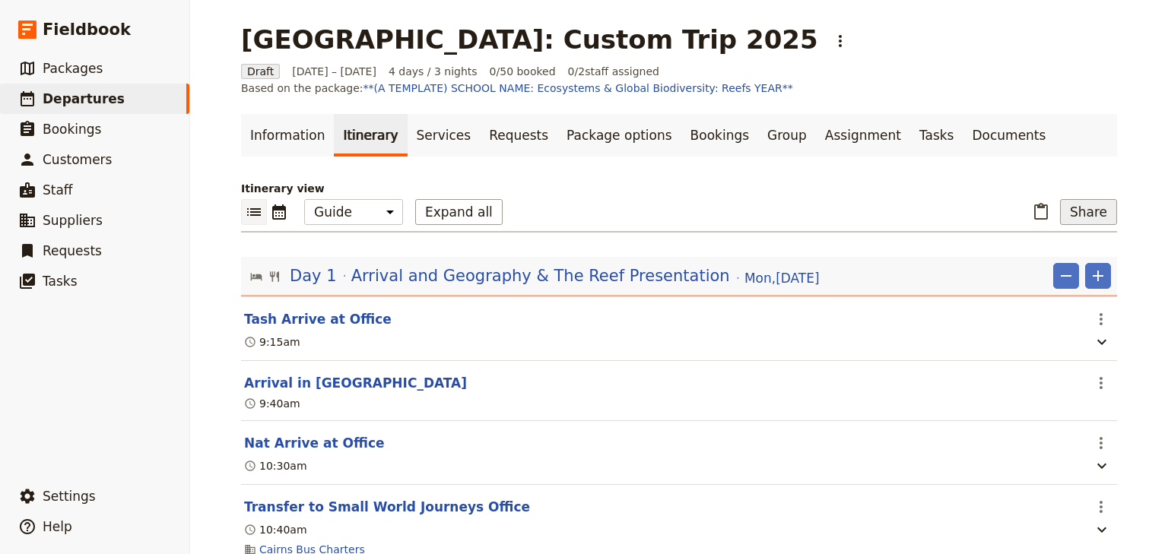
click at [1086, 210] on button "Share" at bounding box center [1088, 212] width 57 height 26
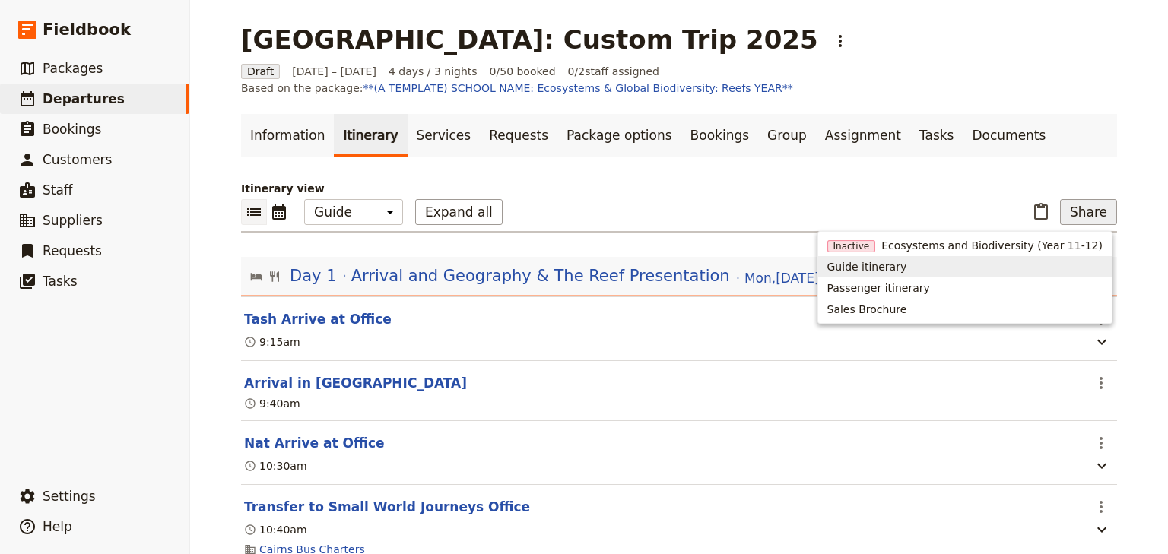
click at [907, 268] on span "Guide itinerary" at bounding box center [867, 266] width 80 height 15
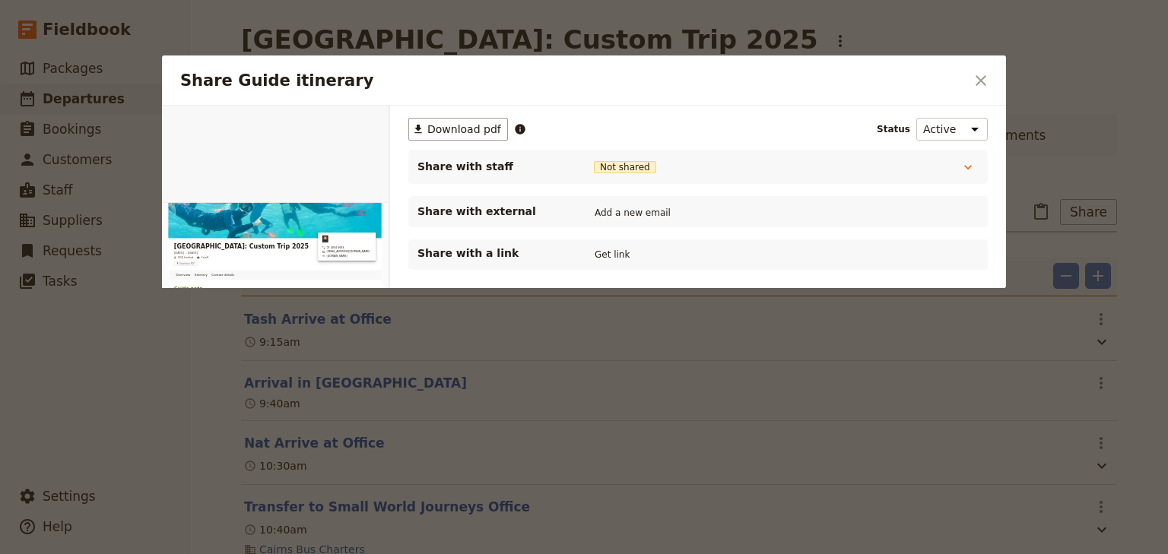
click at [450, 116] on div "​ Download pdf Status Active Inactive Share with staff Not shared Tour Leader N…" at bounding box center [698, 267] width 616 height 323
click at [460, 125] on span "Download pdf" at bounding box center [464, 129] width 74 height 15
click at [982, 87] on icon "Close dialog" at bounding box center [981, 80] width 18 height 18
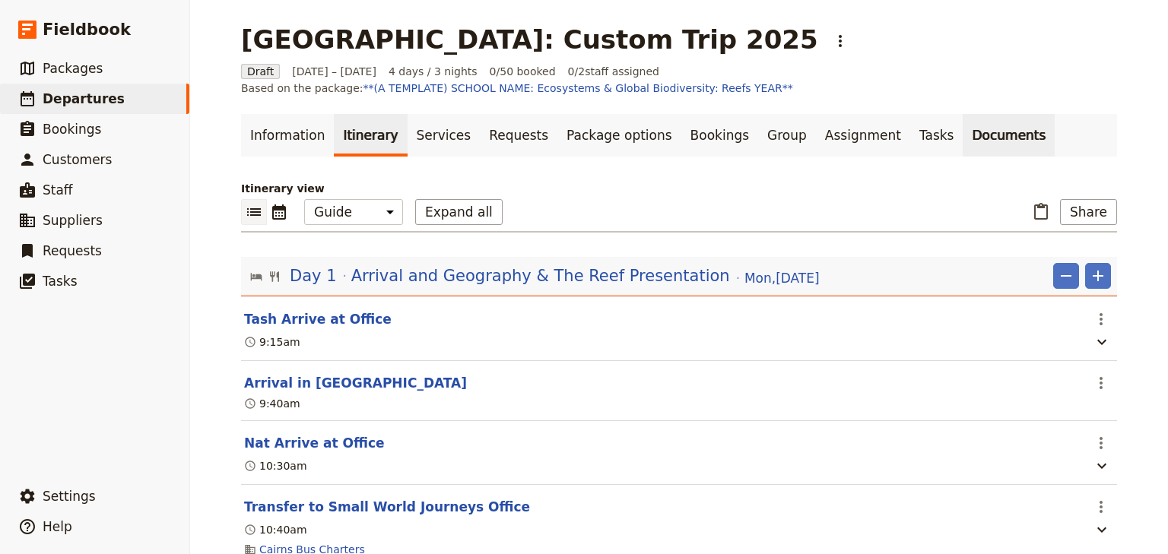
click at [963, 141] on link "Documents" at bounding box center [1009, 135] width 92 height 43
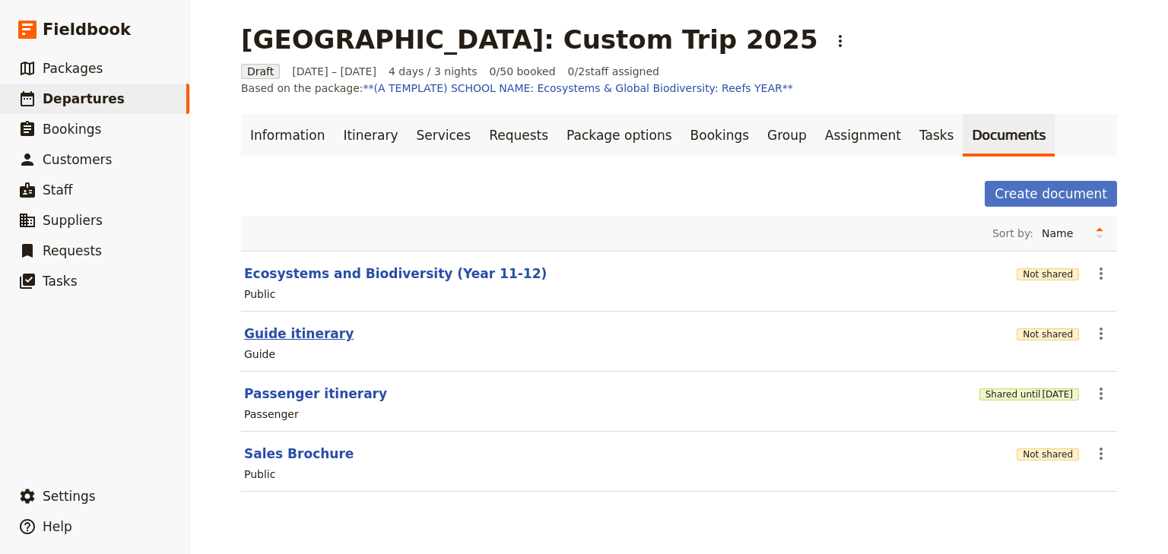
click at [304, 338] on button "Guide itinerary" at bounding box center [299, 334] width 110 height 18
select select "STAFF"
select select "RUN_SHEET"
select select "DEFAULT"
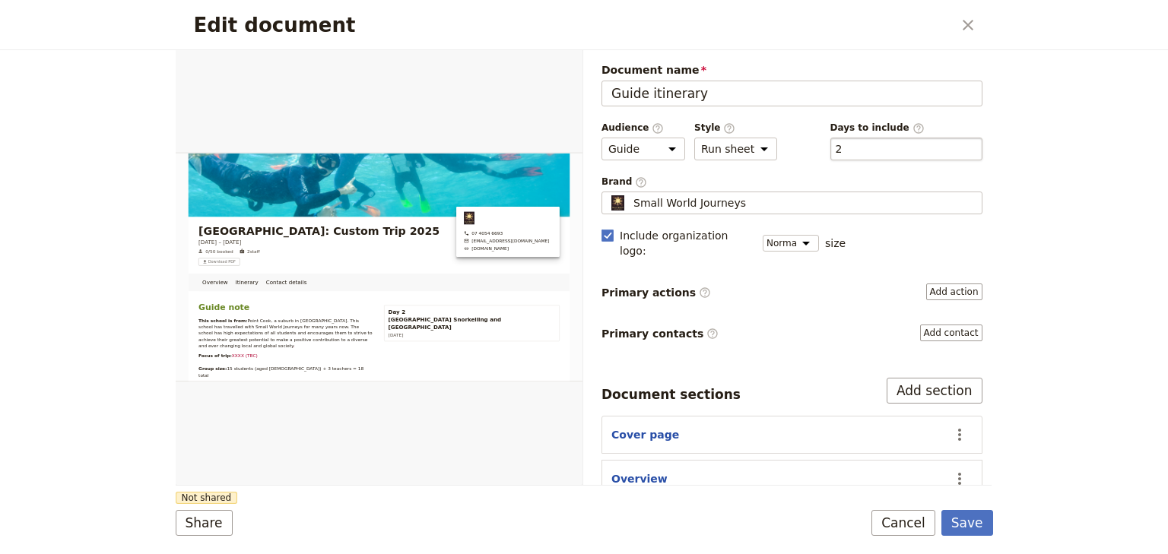
click at [867, 143] on div "​ 2 2" at bounding box center [906, 149] width 152 height 23
click at [843, 143] on button "​ 2" at bounding box center [839, 148] width 7 height 15
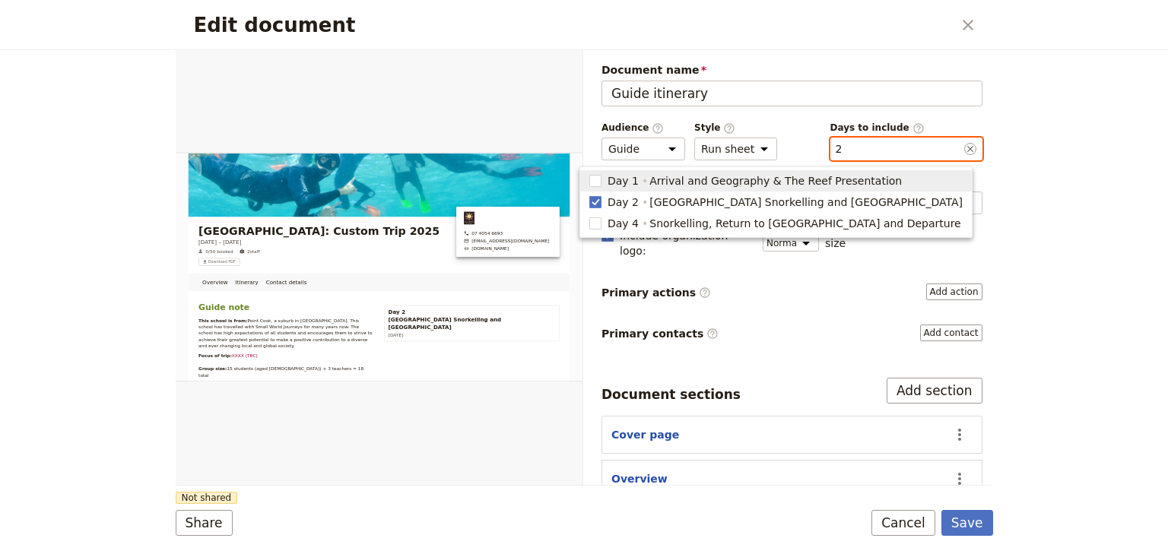
click at [639, 184] on span "Day 1" at bounding box center [623, 180] width 31 height 15
type input "1, 2"
checkbox input "true"
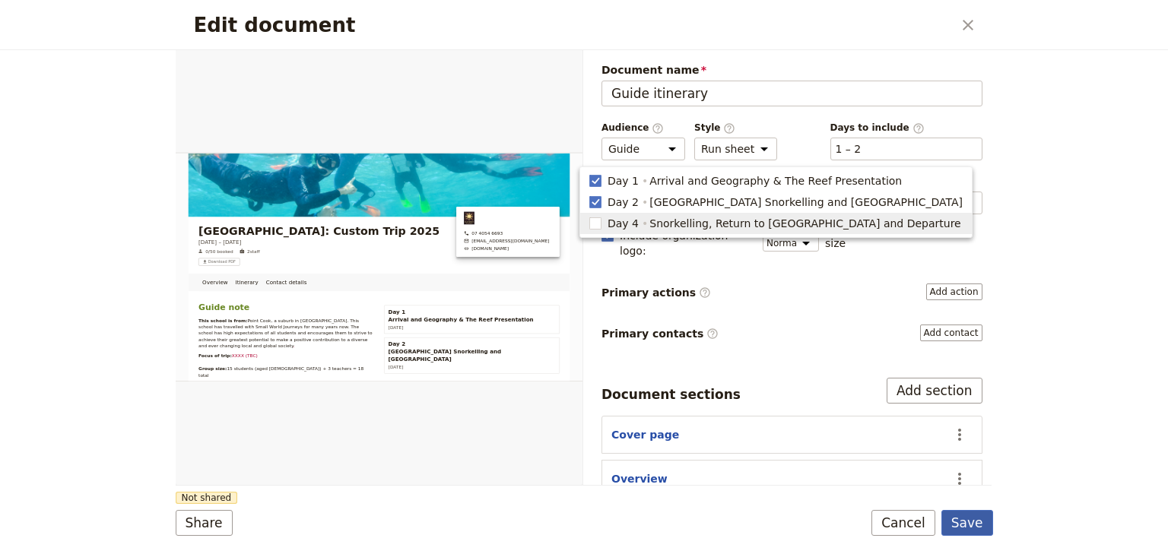
click at [960, 523] on button "Save" at bounding box center [967, 523] width 52 height 26
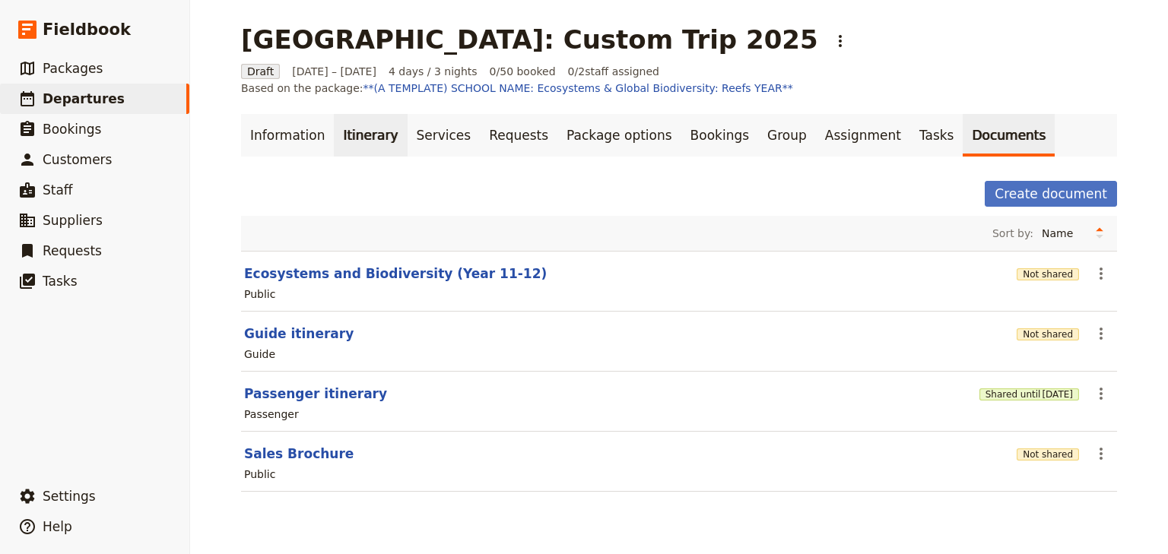
click at [347, 135] on link "Itinerary" at bounding box center [370, 135] width 73 height 43
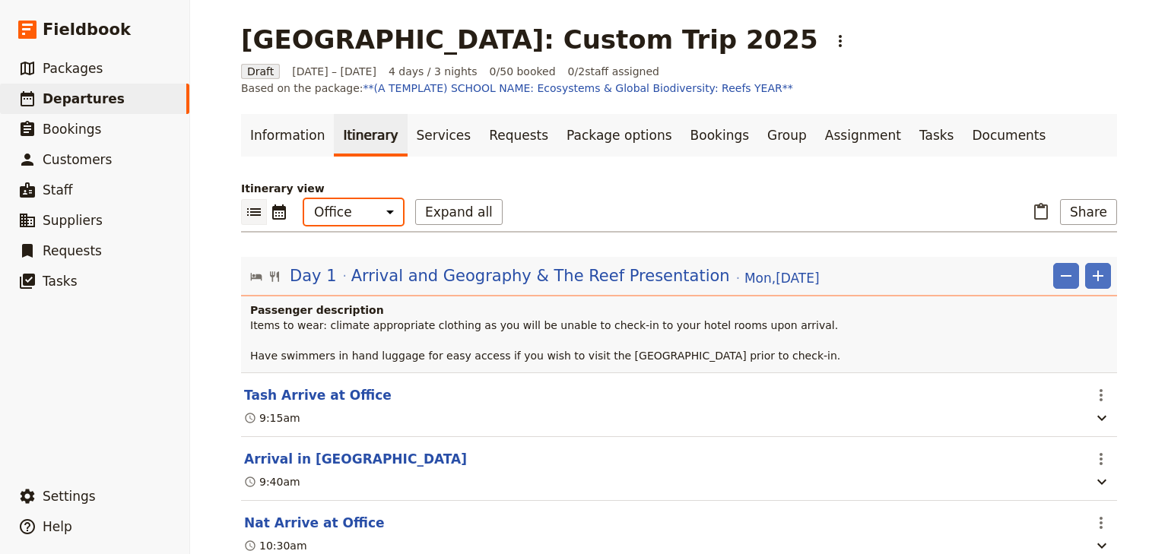
click at [350, 216] on select "Office Guide Passenger Sales" at bounding box center [353, 212] width 99 height 26
select select "STAFF"
click at [304, 199] on select "Office Guide Passenger Sales" at bounding box center [353, 212] width 99 height 26
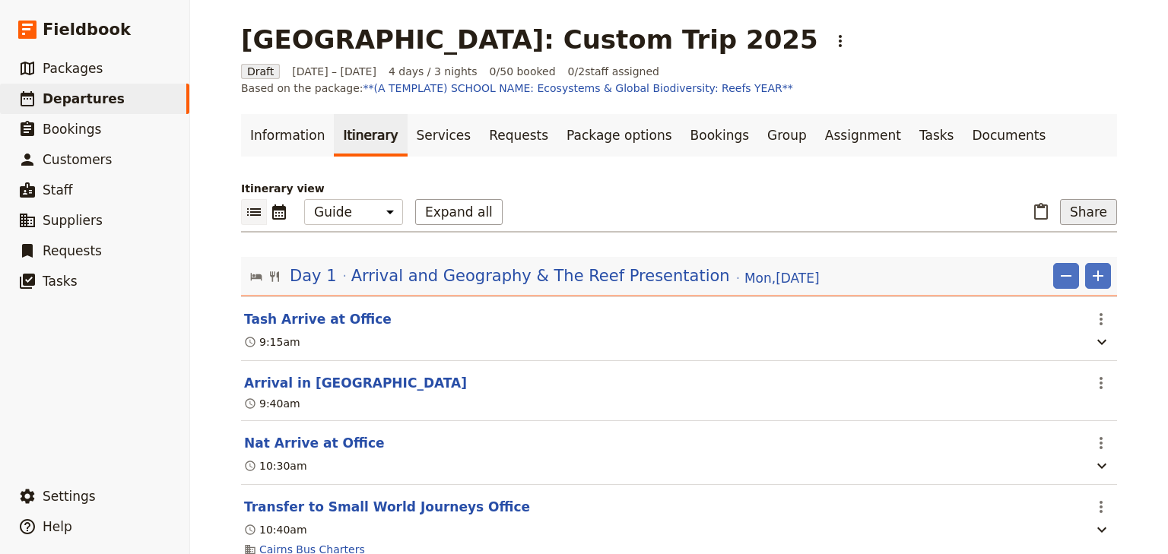
click at [1097, 219] on button "Share" at bounding box center [1088, 212] width 57 height 26
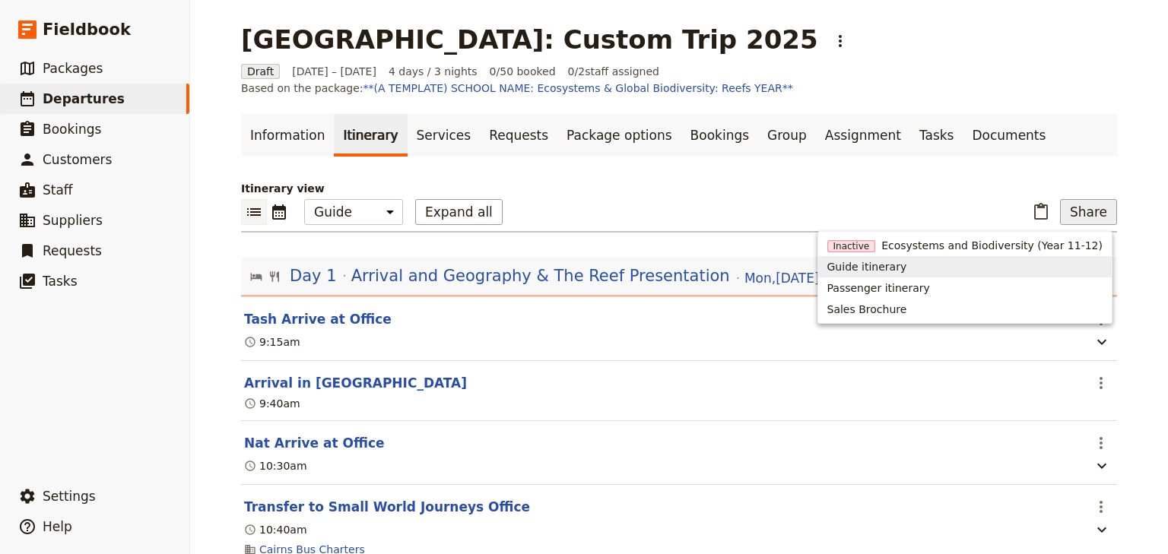
click at [903, 266] on span "Guide itinerary" at bounding box center [867, 266] width 80 height 15
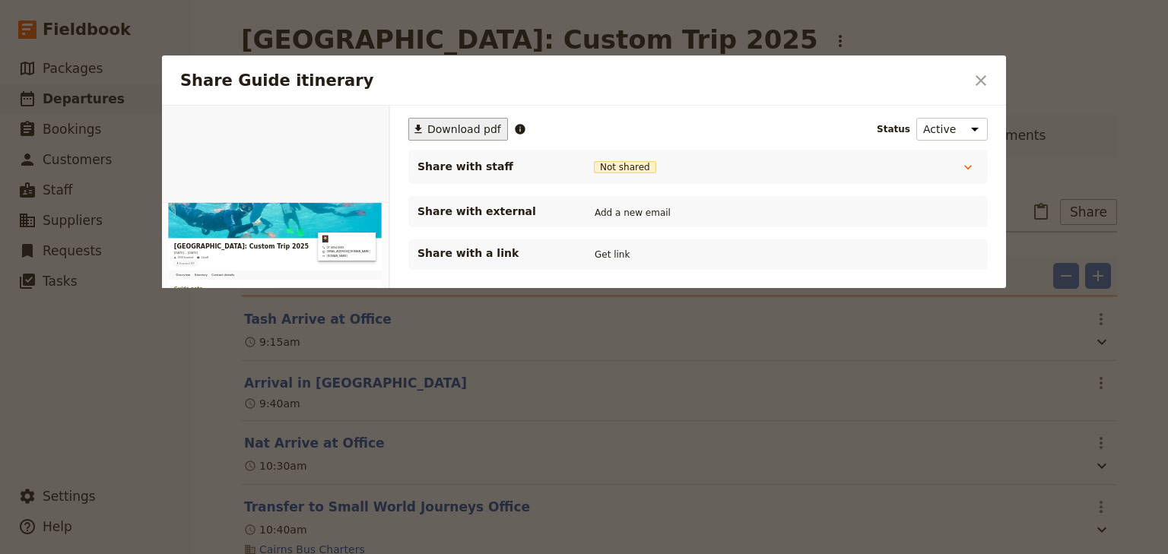
click at [458, 128] on span "Download pdf" at bounding box center [464, 129] width 74 height 15
